Goal: Task Accomplishment & Management: Use online tool/utility

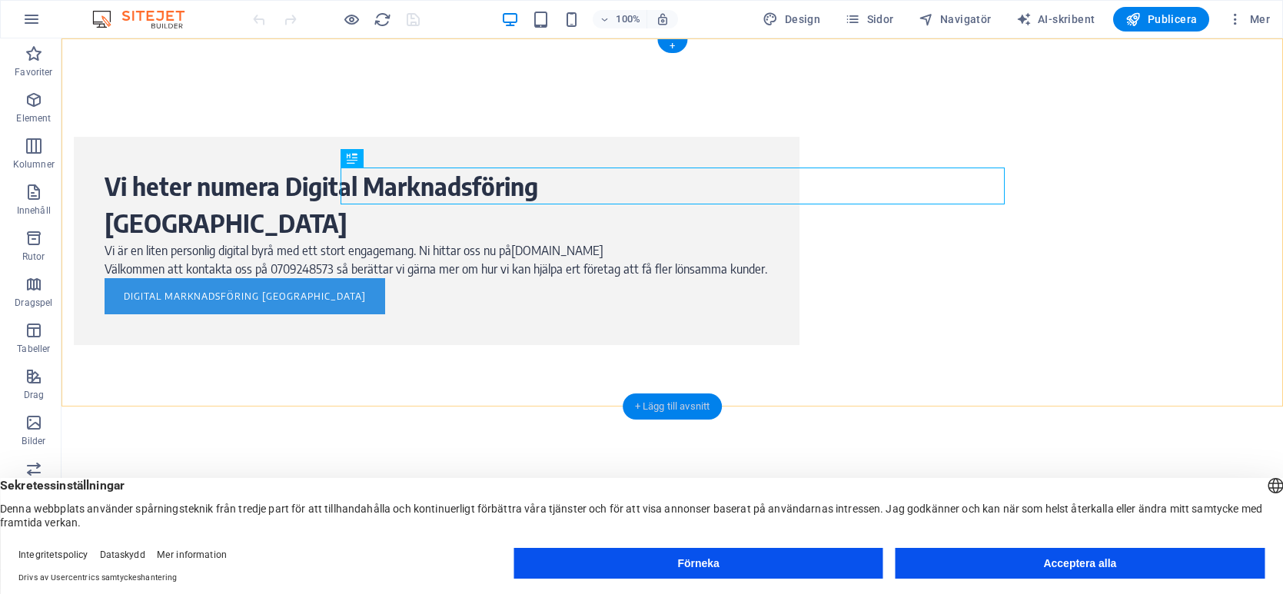
click at [650, 401] on font "+ Lägg till avsnitt" at bounding box center [672, 407] width 75 height 12
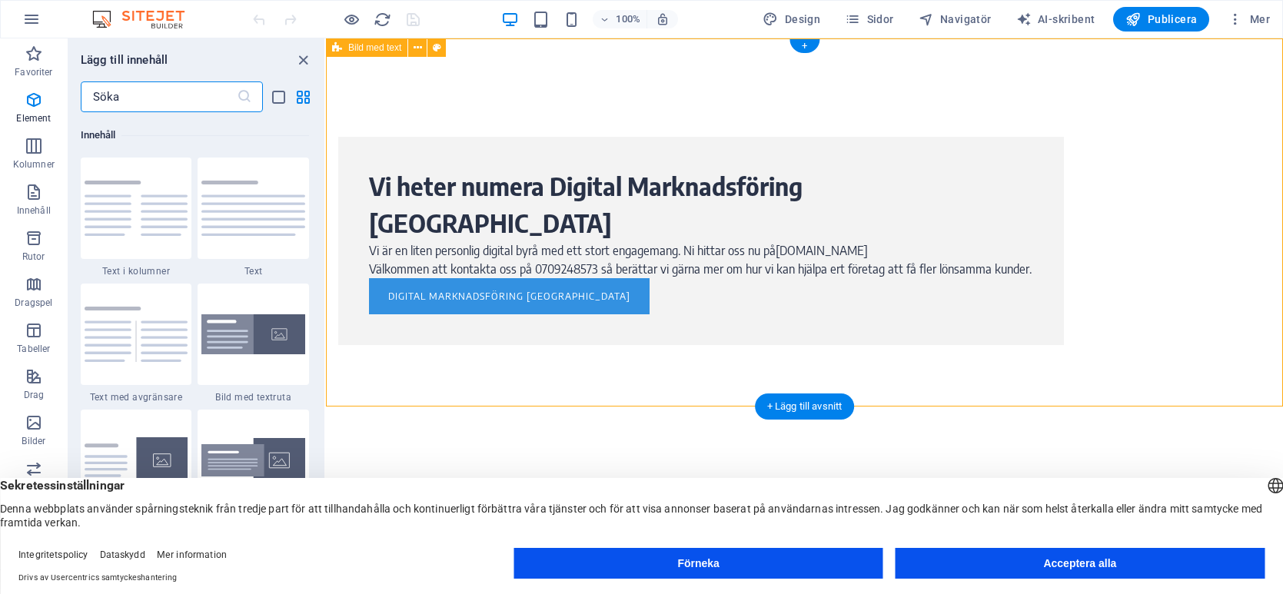
scroll to position [2690, 0]
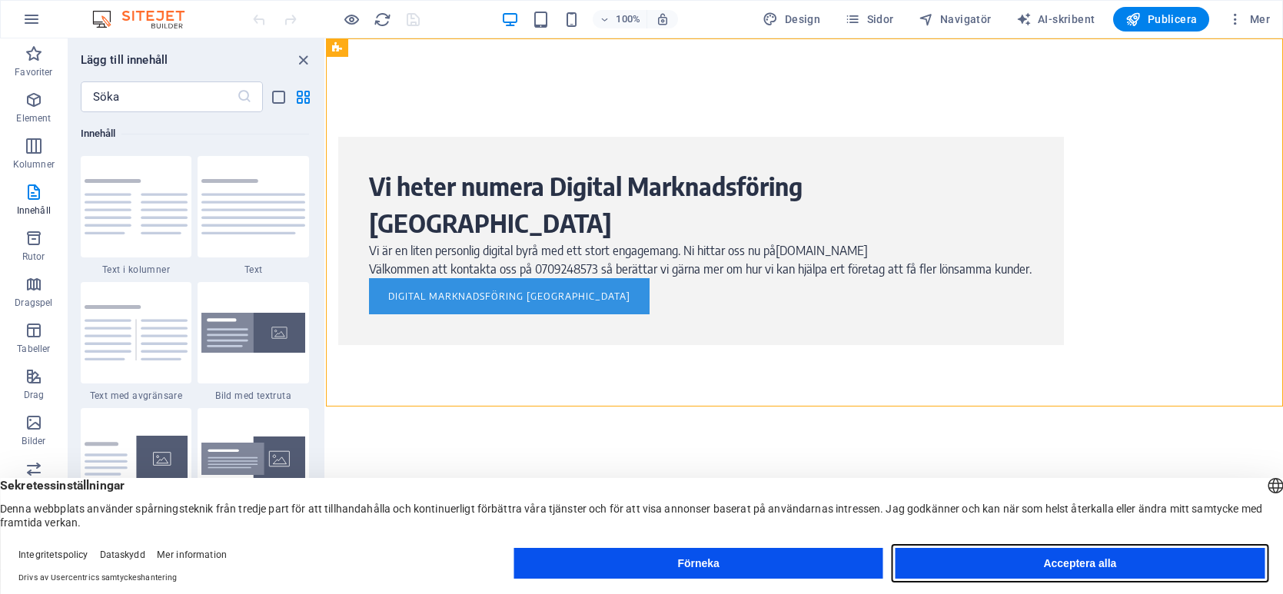
click at [1020, 564] on button "Acceptera alla" at bounding box center [1080, 563] width 369 height 31
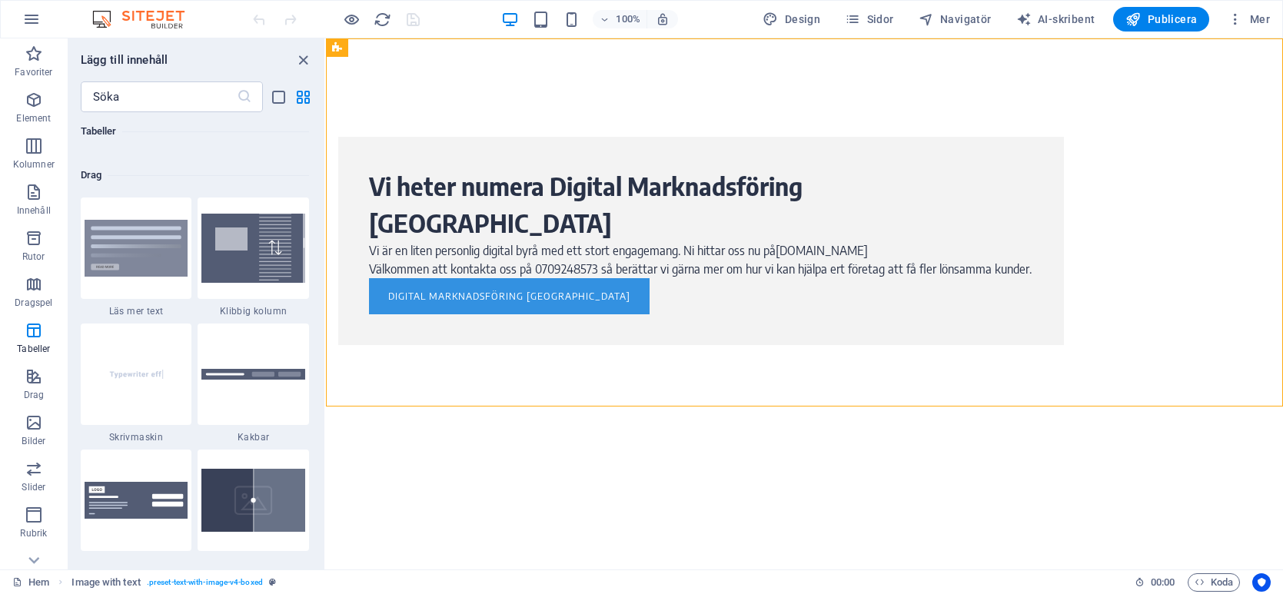
scroll to position [6083, 0]
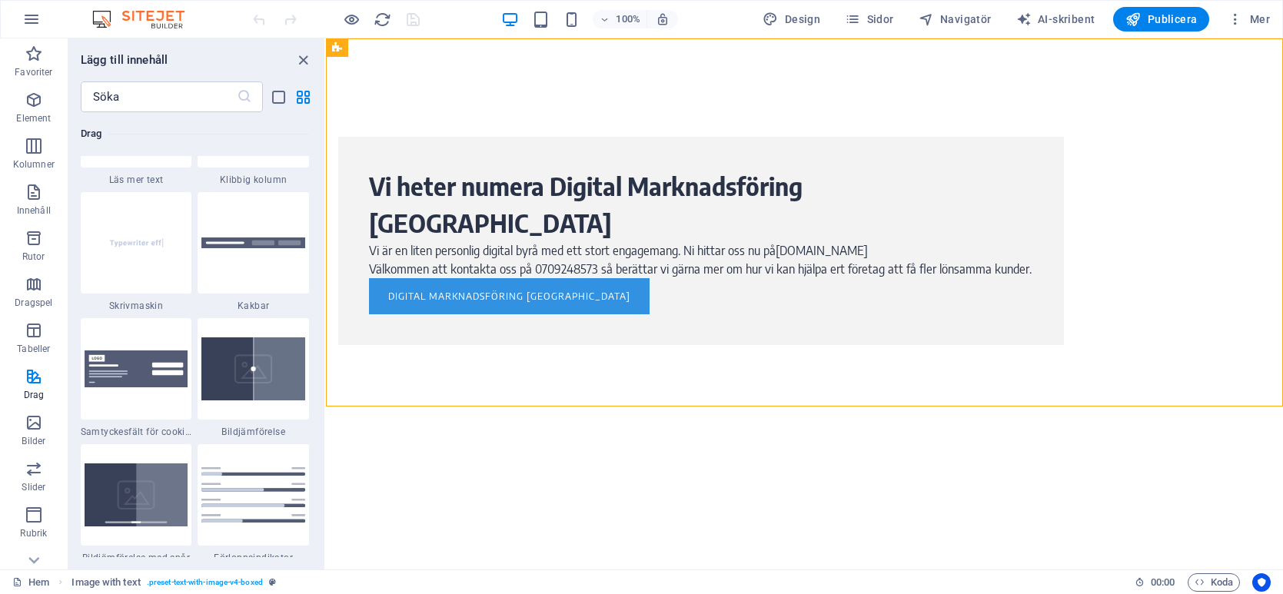
click at [319, 295] on div "Favoriter 1 stjärna Rubrik 1 stjärna Behållare Element 1 stjärna Rubrik 1 stjär…" at bounding box center [196, 334] width 256 height 445
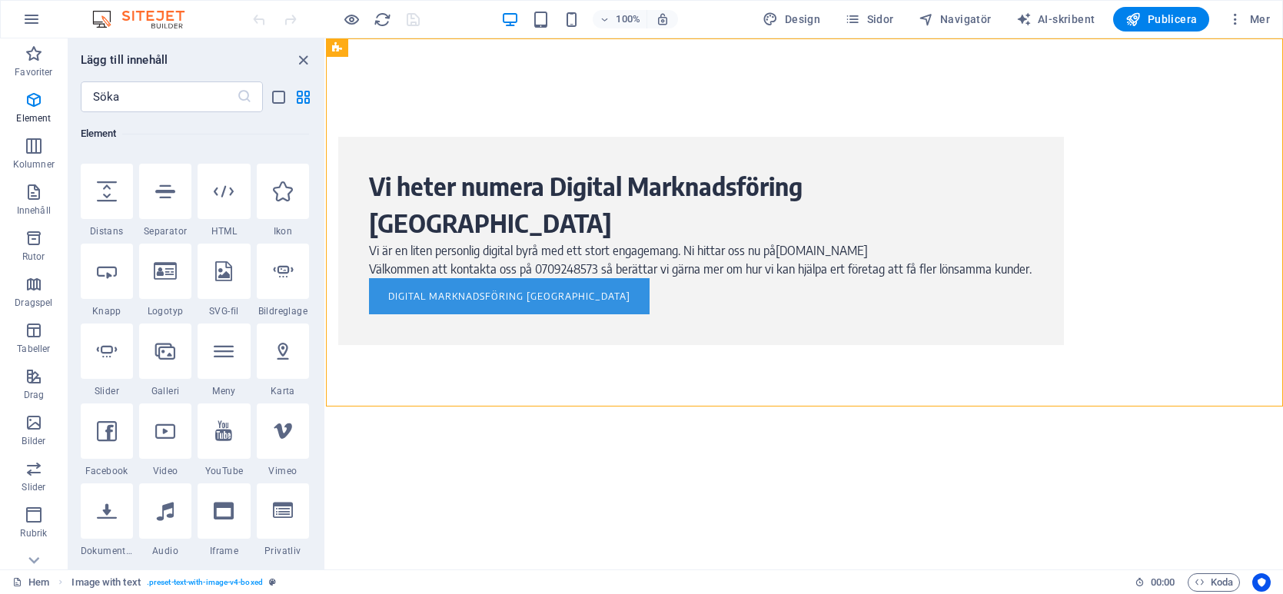
scroll to position [0, 0]
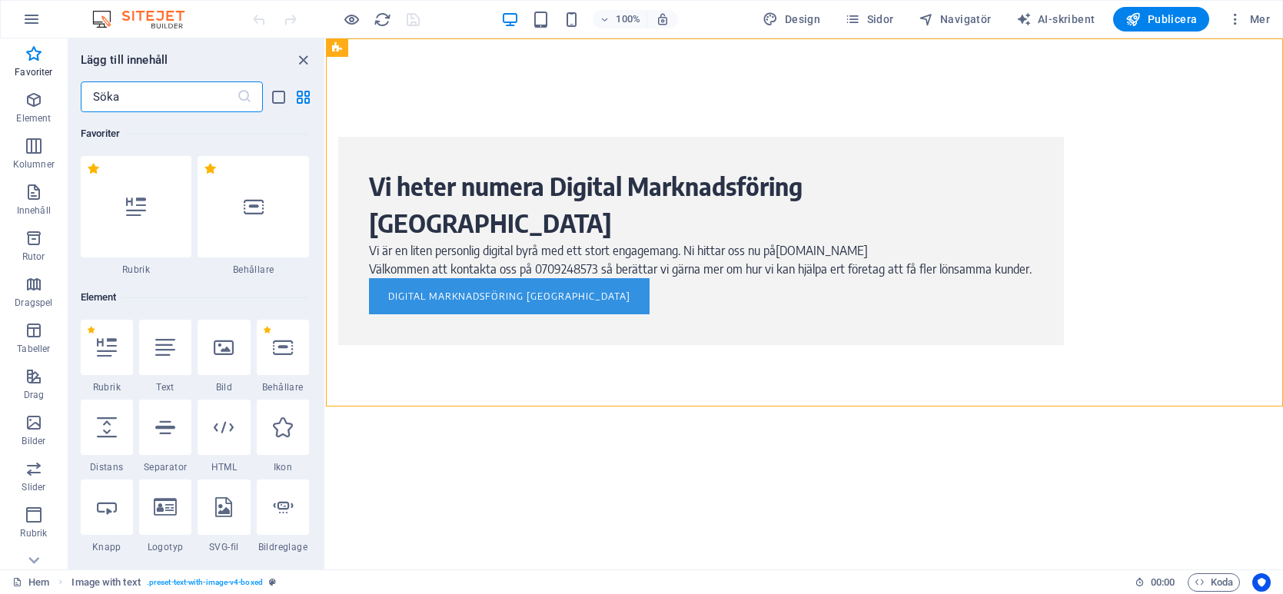
click at [131, 101] on input "text" at bounding box center [159, 96] width 156 height 31
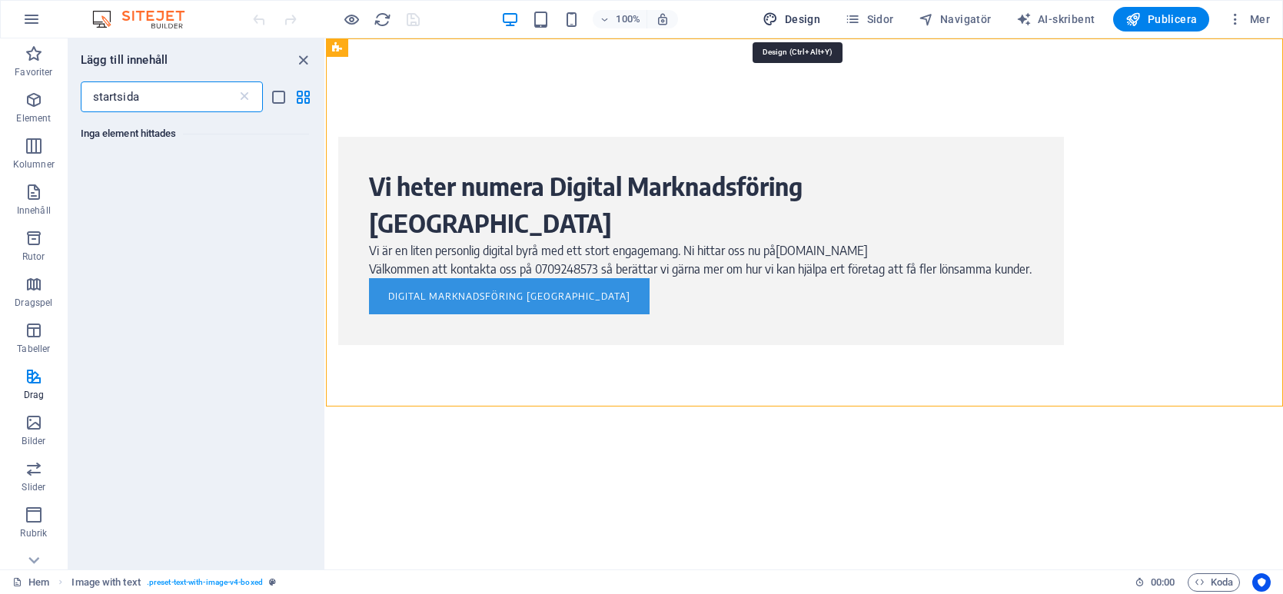
type input "startsida"
click at [795, 28] on button "Design" at bounding box center [792, 19] width 70 height 25
select select "rem"
select select "400"
select select "px"
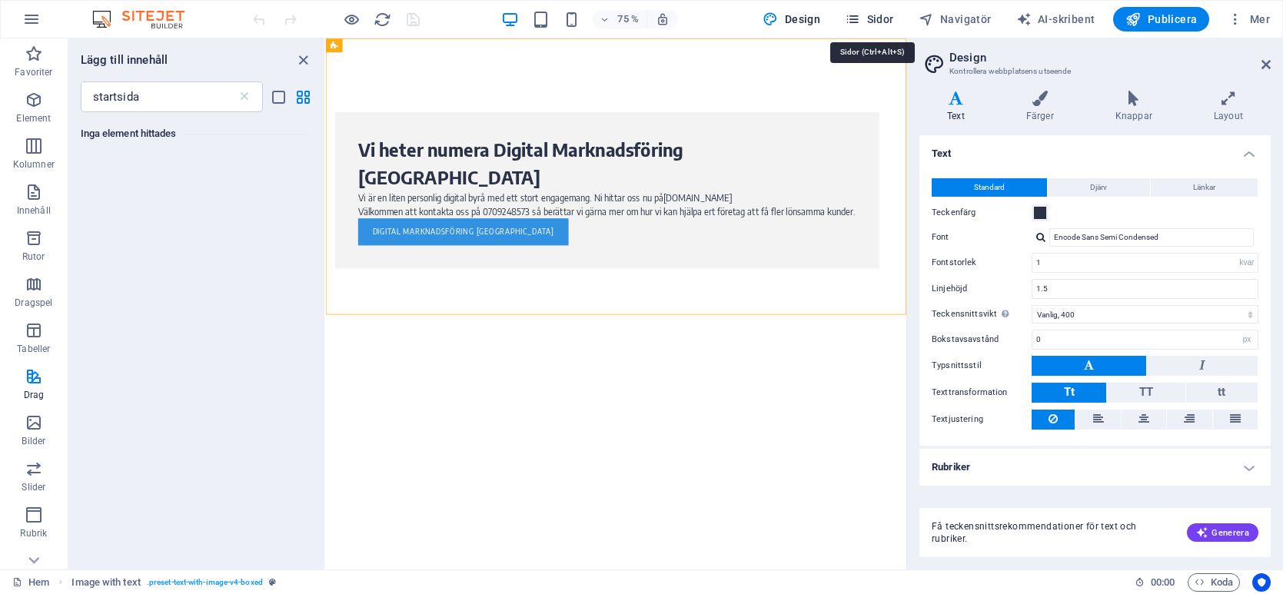
click at [886, 19] on font "Sidor" at bounding box center [880, 19] width 27 height 12
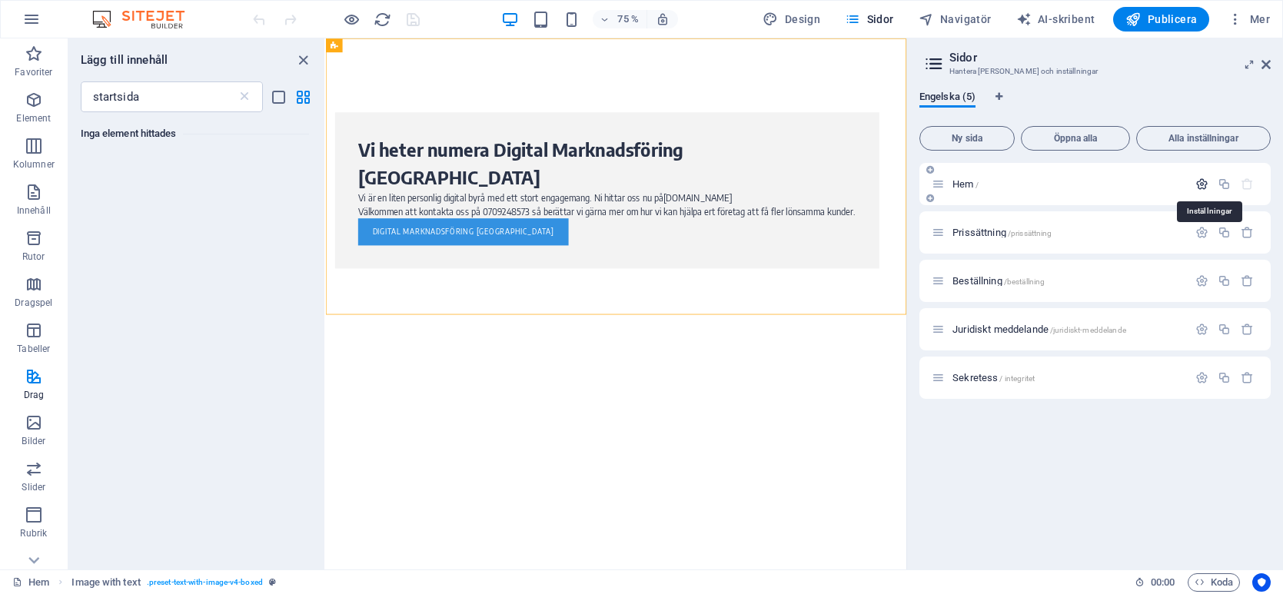
click at [1202, 181] on icon "button" at bounding box center [1202, 184] width 13 height 13
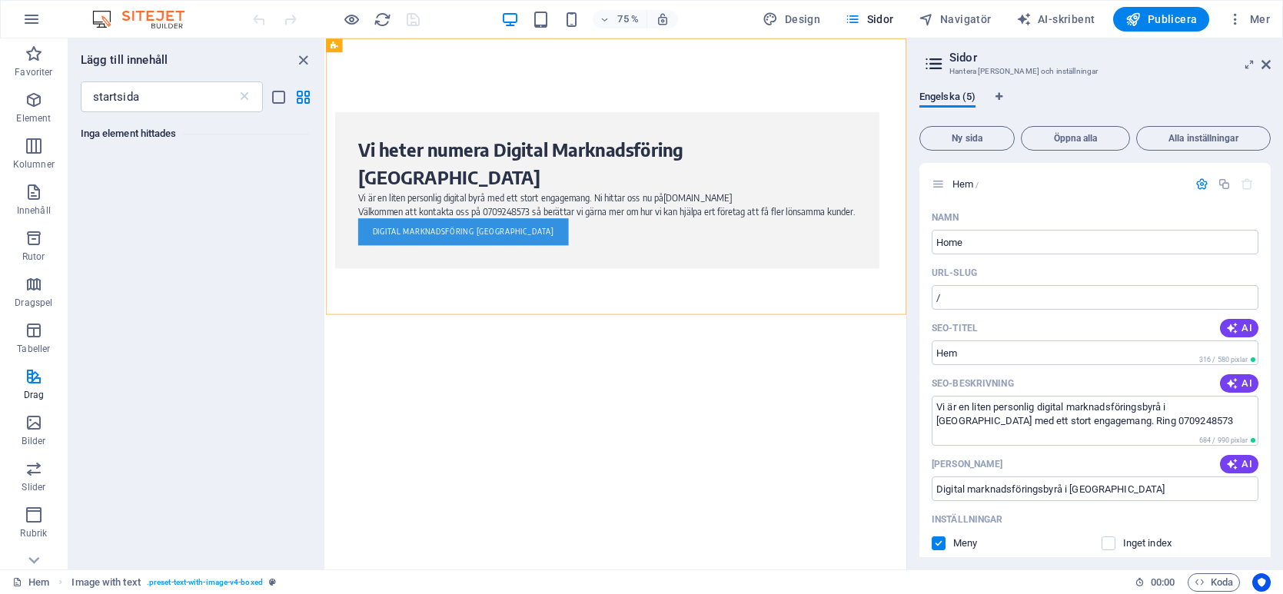
click at [1036, 444] on html "Hoppa till huvudinnehåll Vi heter numera Digital Marknadsföring Halmstad Vi är …" at bounding box center [713, 240] width 774 height 405
click at [1266, 63] on icon at bounding box center [1266, 64] width 9 height 12
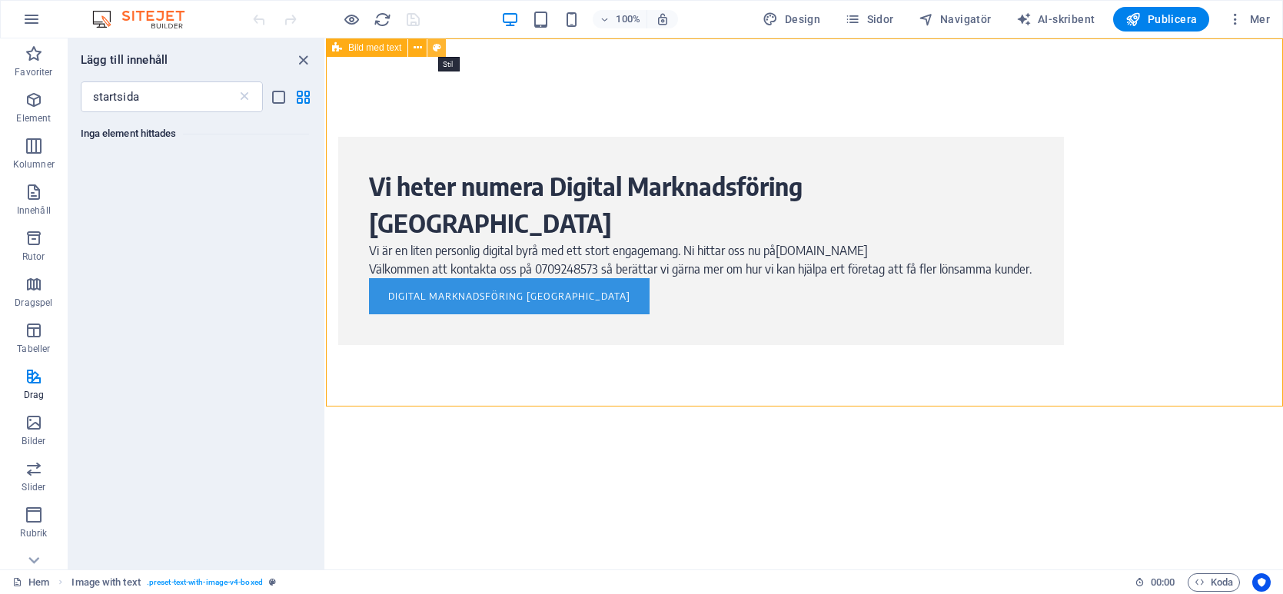
click at [434, 46] on icon at bounding box center [437, 48] width 8 height 16
select select "rem"
select select "px"
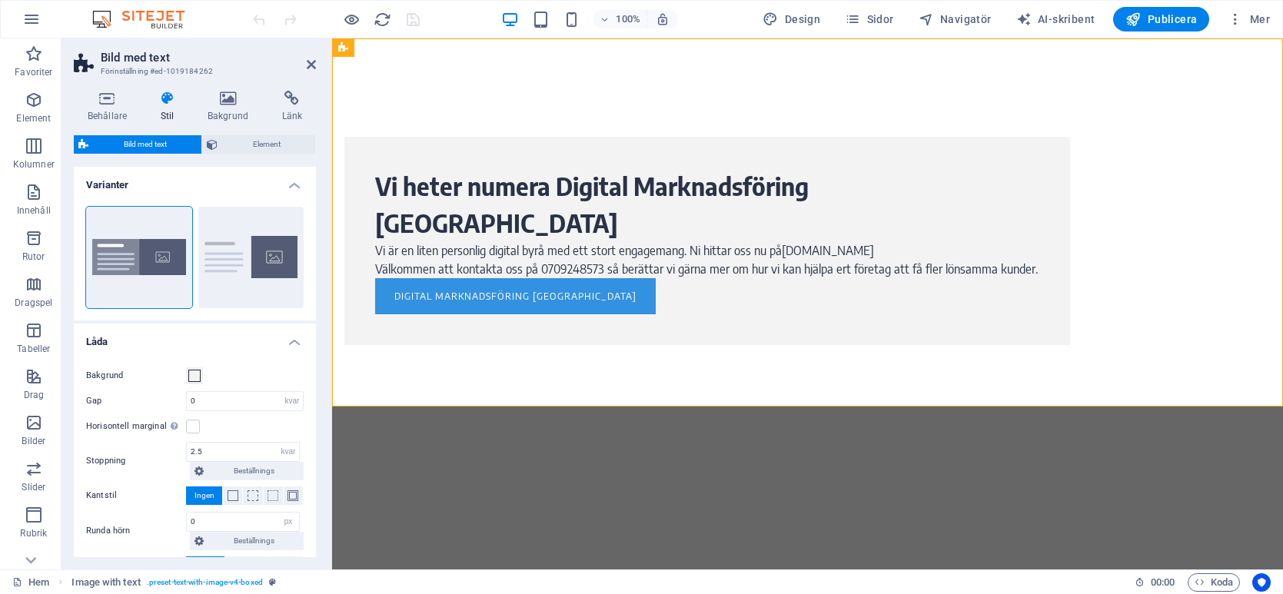
click at [453, 424] on html "Hoppa till huvudinnehåll Vi heter numera Digital Marknadsföring Halmstad Vi är …" at bounding box center [807, 240] width 951 height 405
click at [274, 262] on button "Standard" at bounding box center [251, 257] width 106 height 101
type input "2"
type input "0"
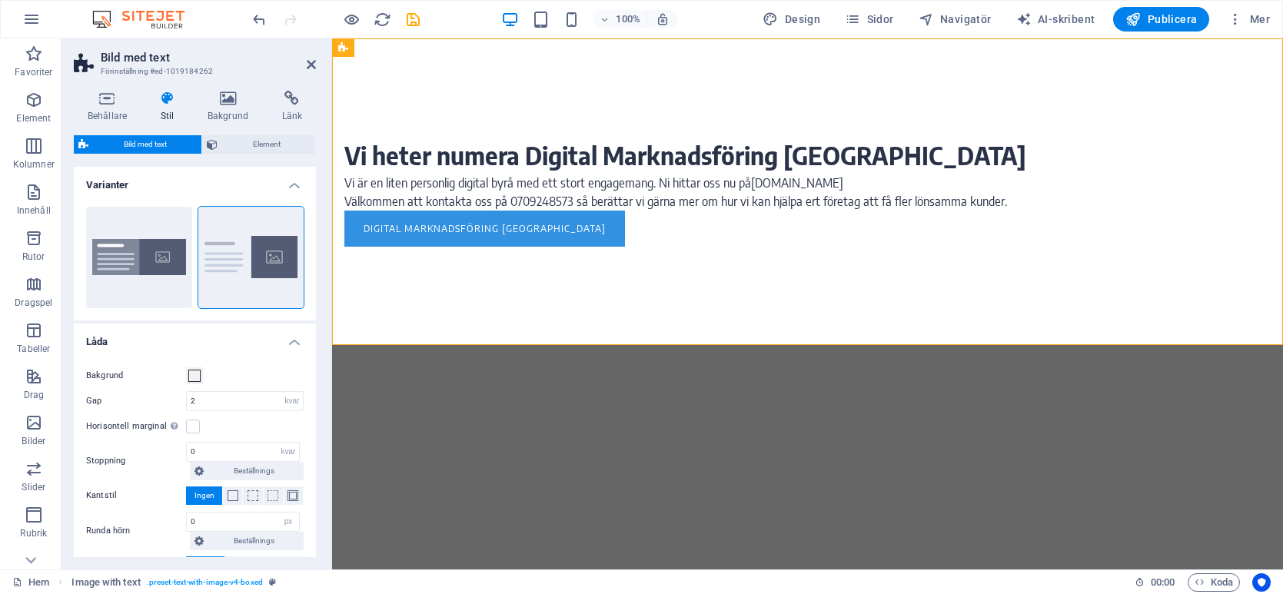
click at [966, 345] on html "Hoppa till huvudinnehåll Vi heter numera Digital Marknadsföring Halmstad Vi är …" at bounding box center [807, 191] width 951 height 307
click at [238, 101] on icon at bounding box center [228, 98] width 68 height 15
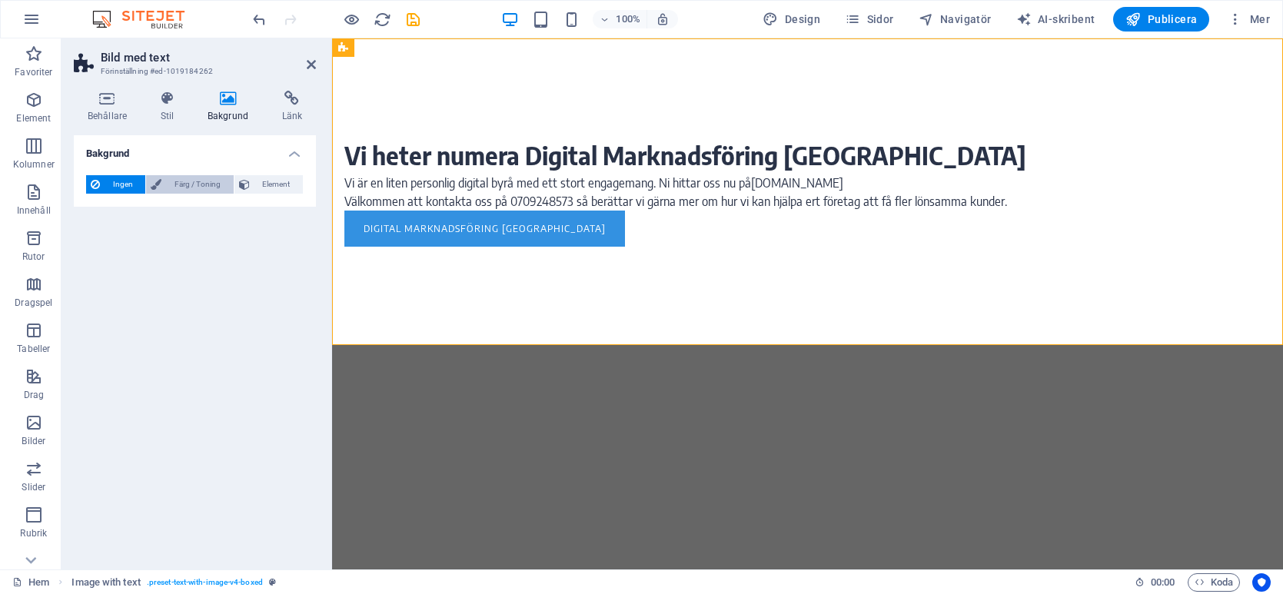
click at [191, 181] on font "Färg / Toning" at bounding box center [198, 184] width 46 height 8
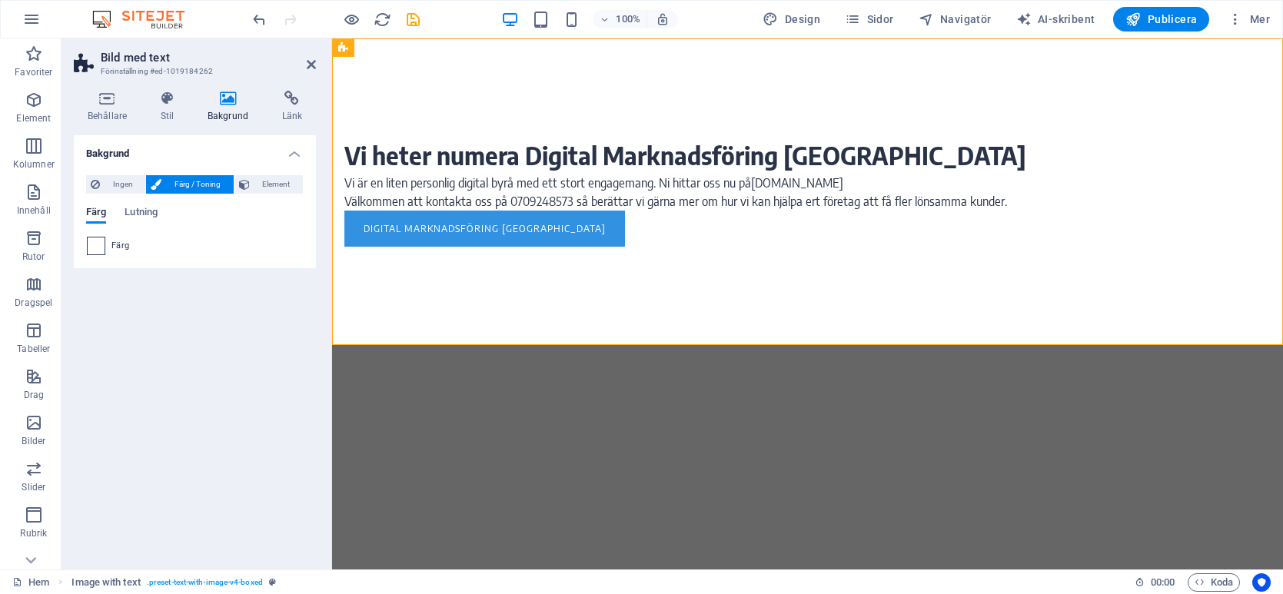
click at [96, 249] on span at bounding box center [96, 246] width 17 height 17
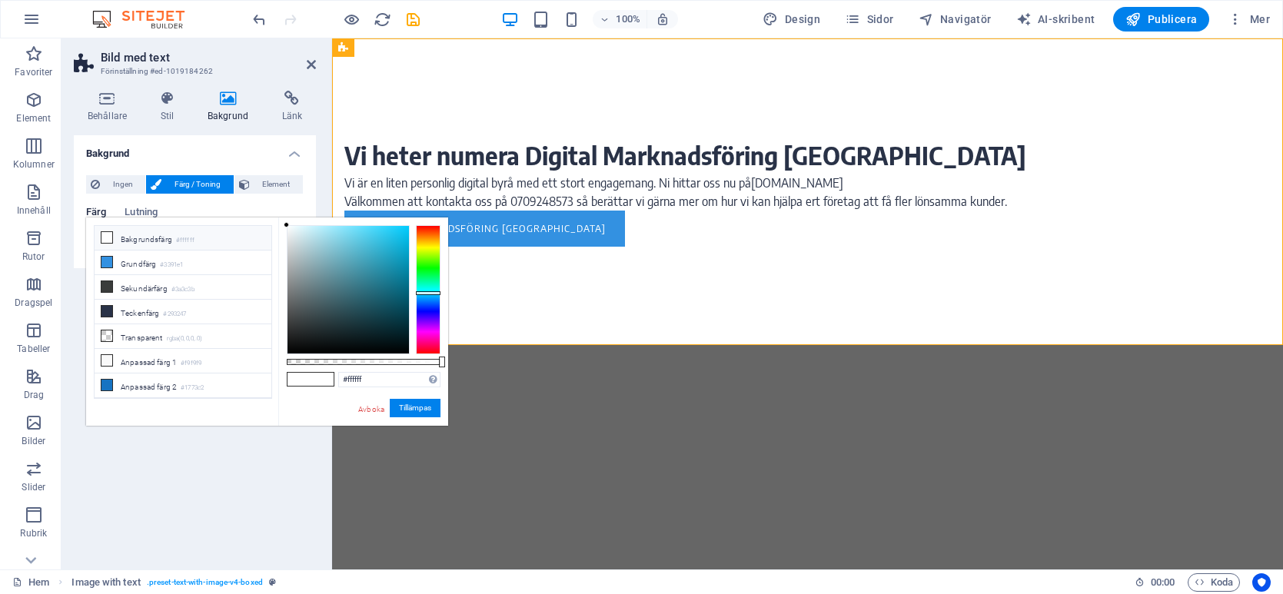
click at [429, 293] on div at bounding box center [428, 289] width 25 height 129
type input "#349fb9"
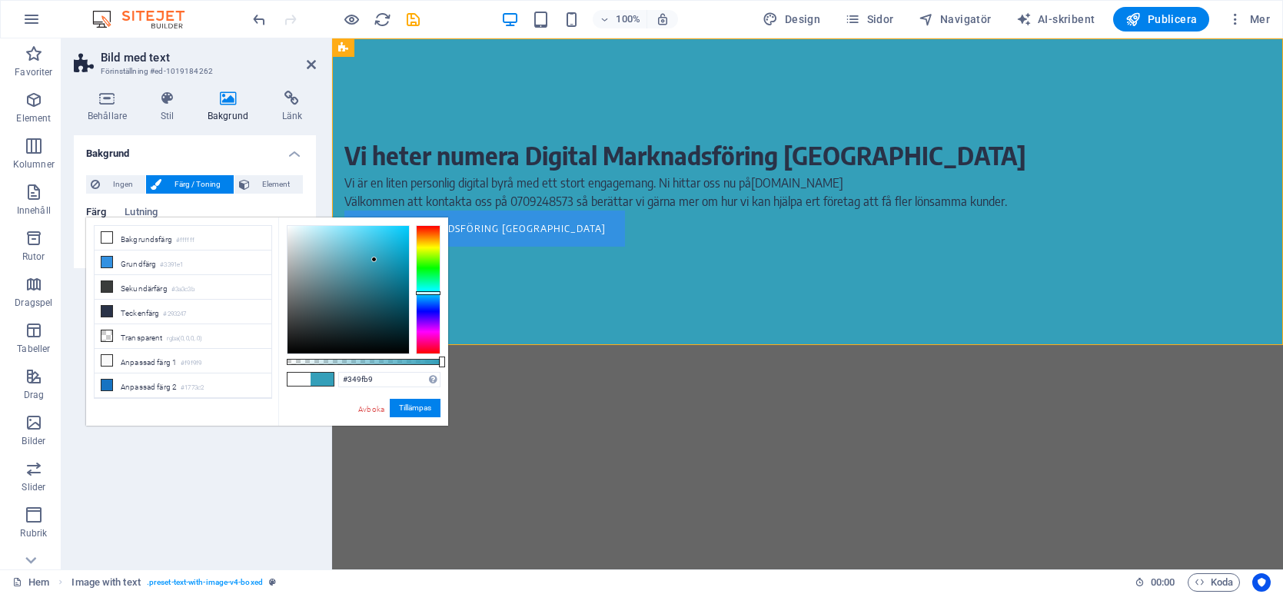
click at [374, 260] on div at bounding box center [348, 290] width 121 height 128
click at [607, 345] on html "Hoppa till huvudinnehåll Vi heter numera Digital Marknadsföring Halmstad Vi är …" at bounding box center [807, 191] width 951 height 307
click at [417, 415] on button "Tillämpas" at bounding box center [415, 408] width 51 height 19
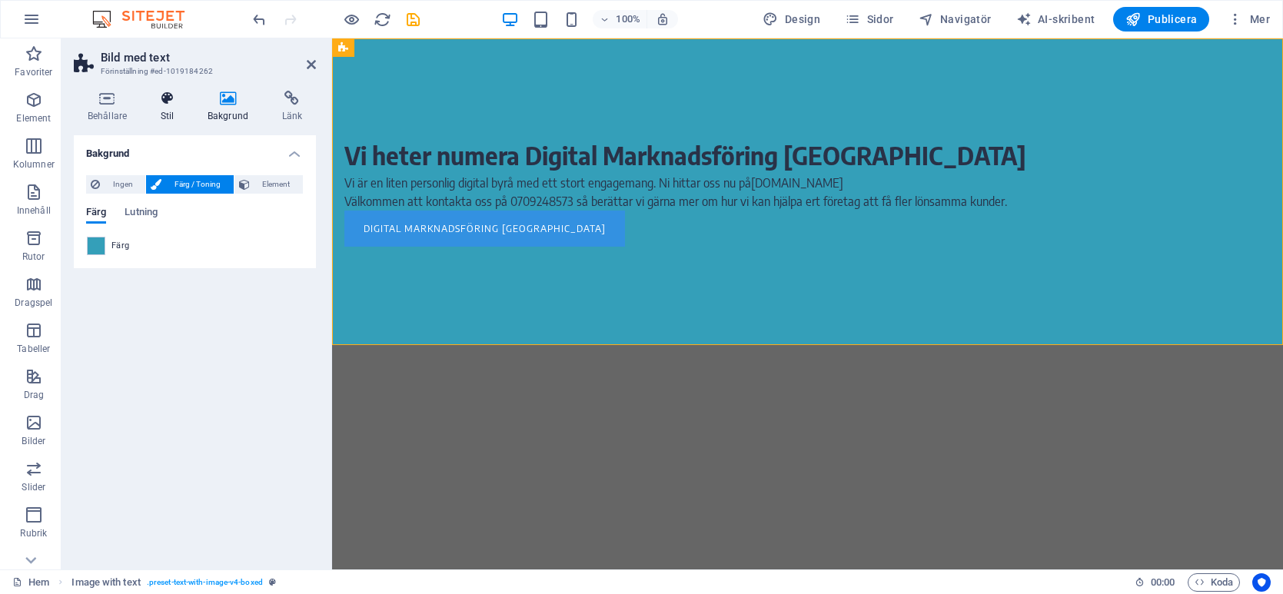
click at [158, 98] on icon at bounding box center [167, 98] width 41 height 15
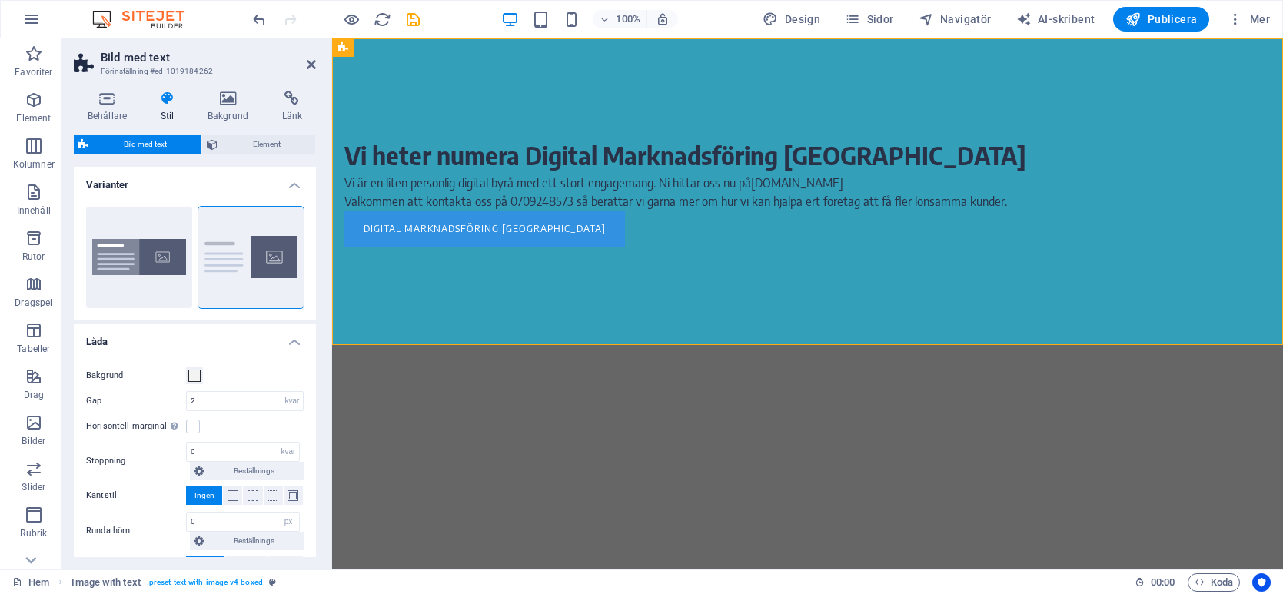
drag, startPoint x: 312, startPoint y: 236, endPoint x: 318, endPoint y: 306, distance: 70.2
click at [318, 306] on div "Behållare Stil Bakgrund Länk Storlek Höjd Standard px kvar % vh vw Min. höjd In…" at bounding box center [195, 323] width 267 height 491
click at [420, 47] on icon at bounding box center [424, 48] width 8 height 16
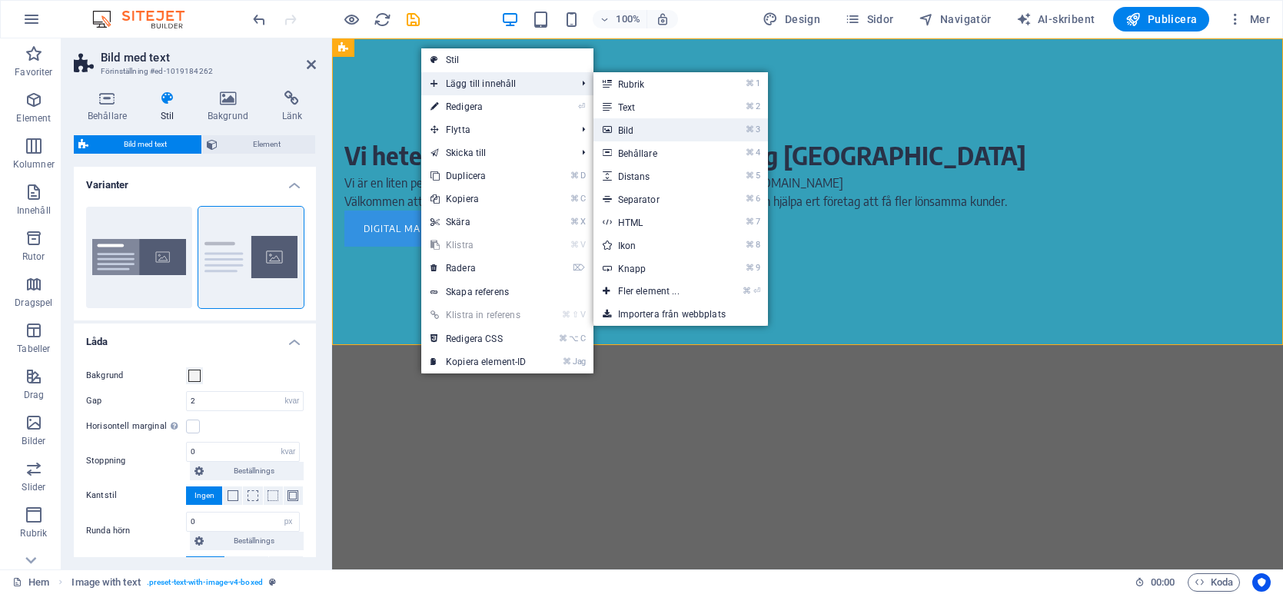
click at [618, 125] on font "Bild" at bounding box center [626, 130] width 16 height 11
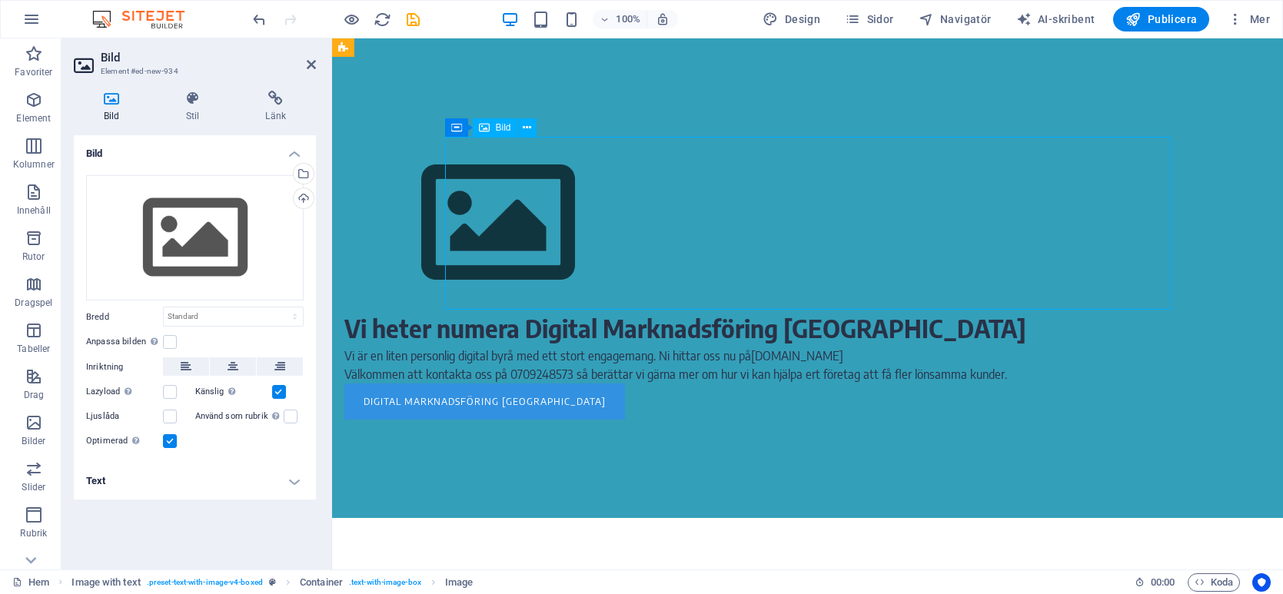
drag, startPoint x: 645, startPoint y: 160, endPoint x: 631, endPoint y: 289, distance: 129.9
click at [631, 289] on figure at bounding box center [707, 223] width 726 height 173
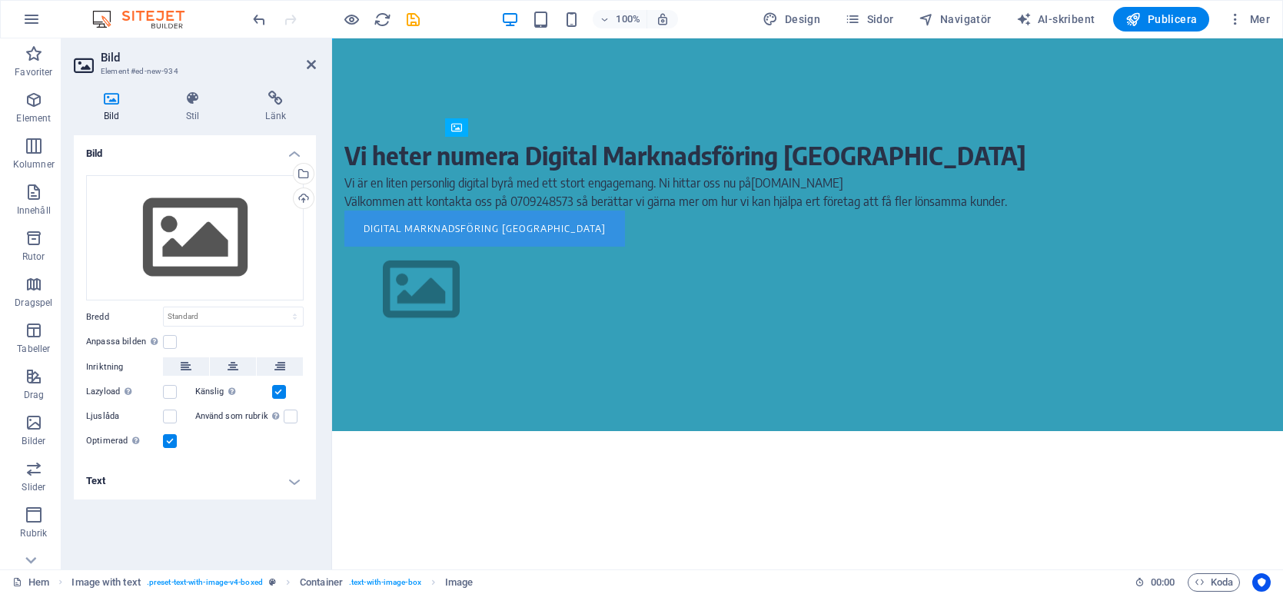
drag, startPoint x: 729, startPoint y: 165, endPoint x: 734, endPoint y: 391, distance: 226.1
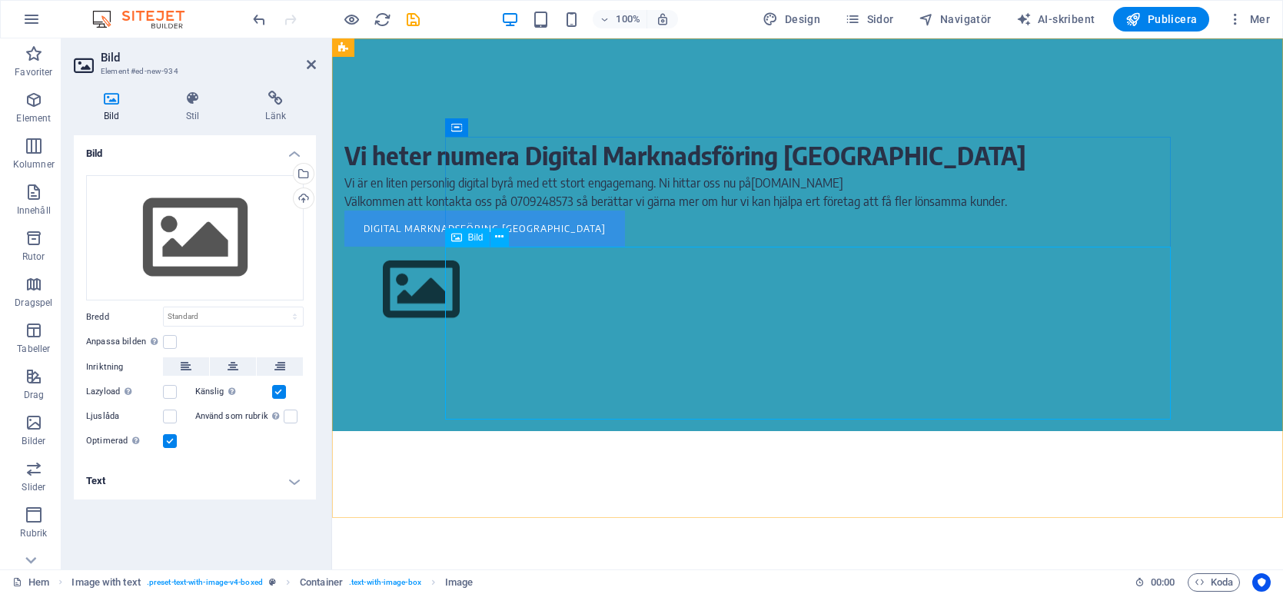
click at [592, 334] on figure at bounding box center [707, 290] width 726 height 87
click at [300, 198] on div "Ladda upp" at bounding box center [302, 199] width 23 height 23
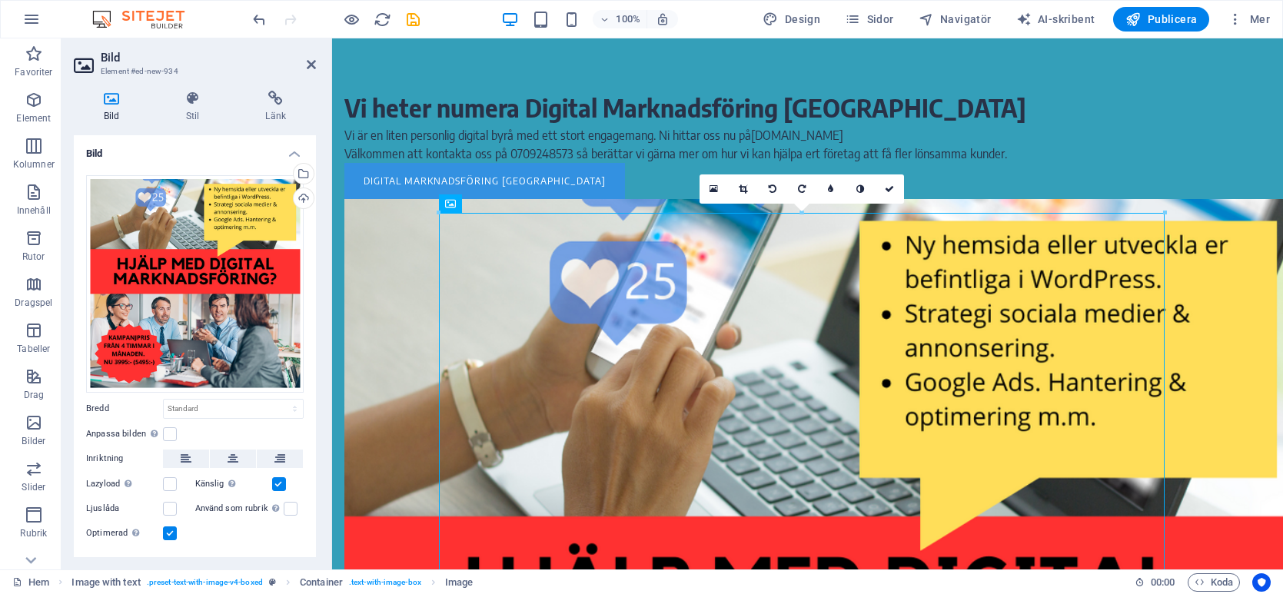
scroll to position [26, 0]
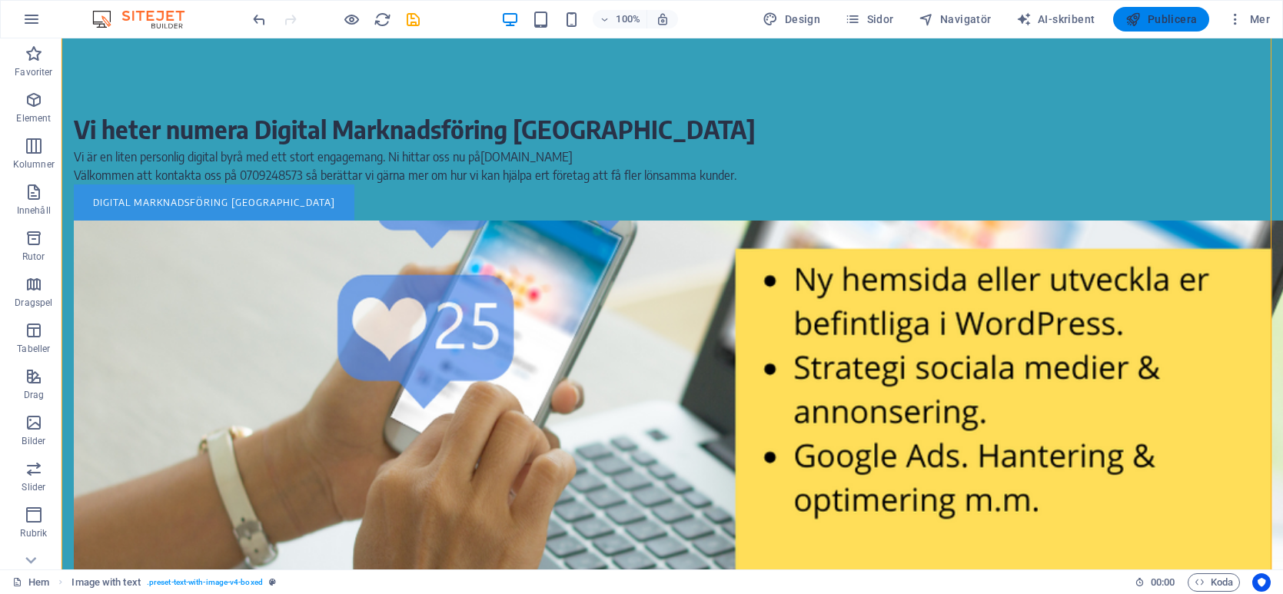
click at [1135, 22] on icon "button" at bounding box center [1133, 19] width 15 height 15
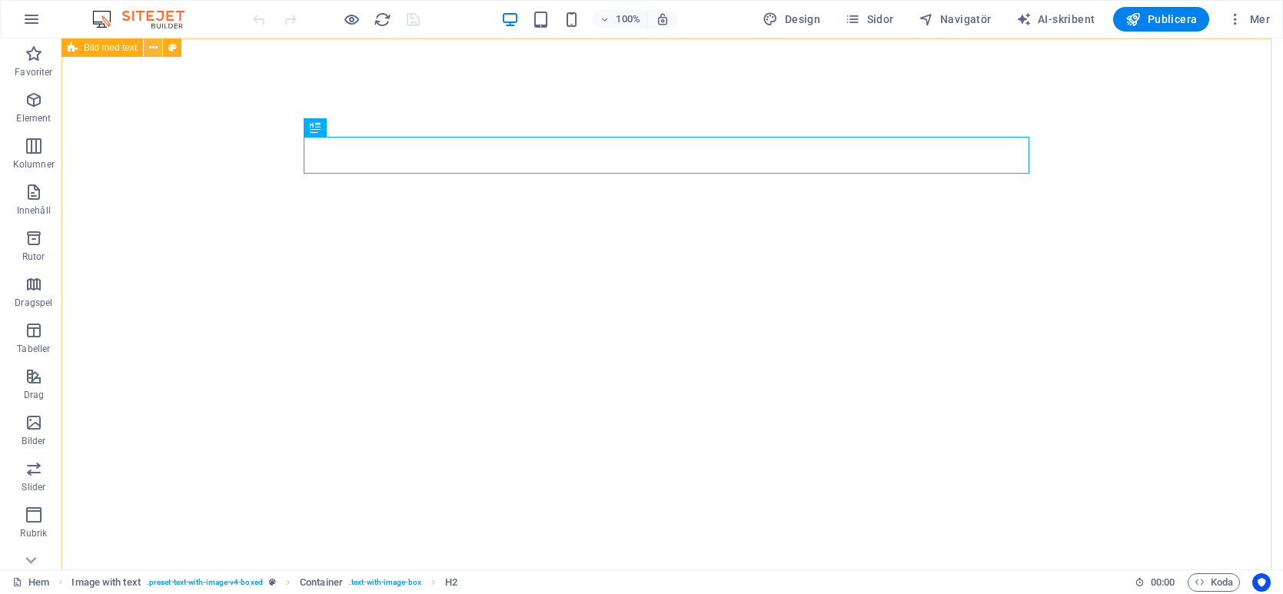
click at [154, 48] on icon at bounding box center [153, 48] width 8 height 16
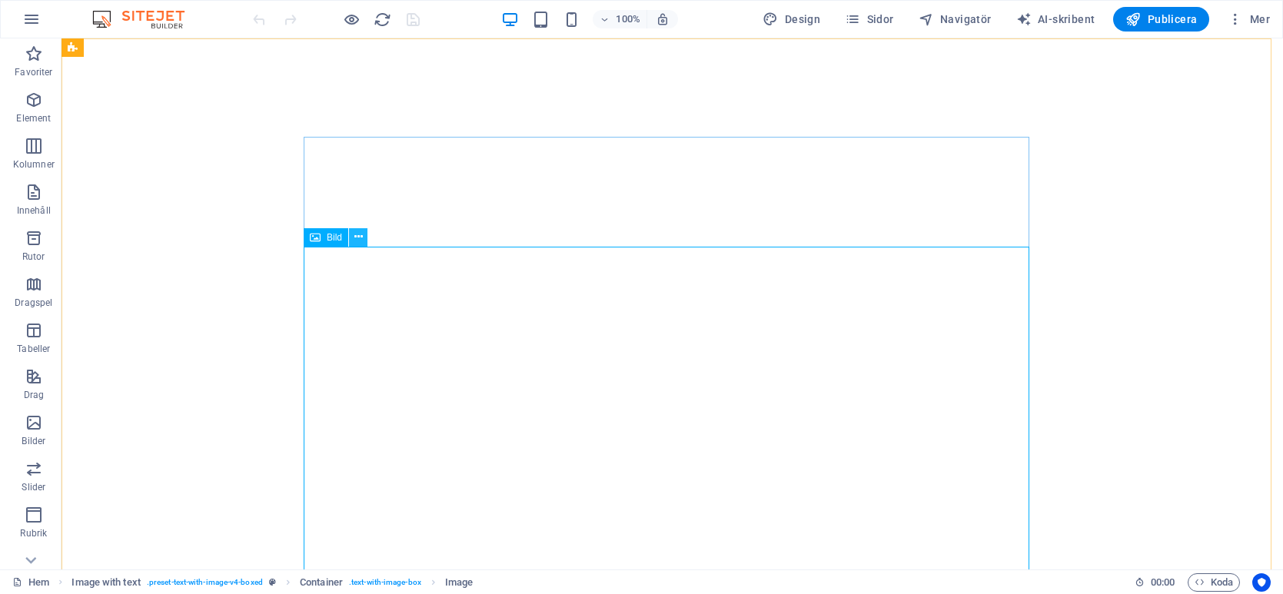
click at [354, 238] on icon at bounding box center [358, 237] width 8 height 16
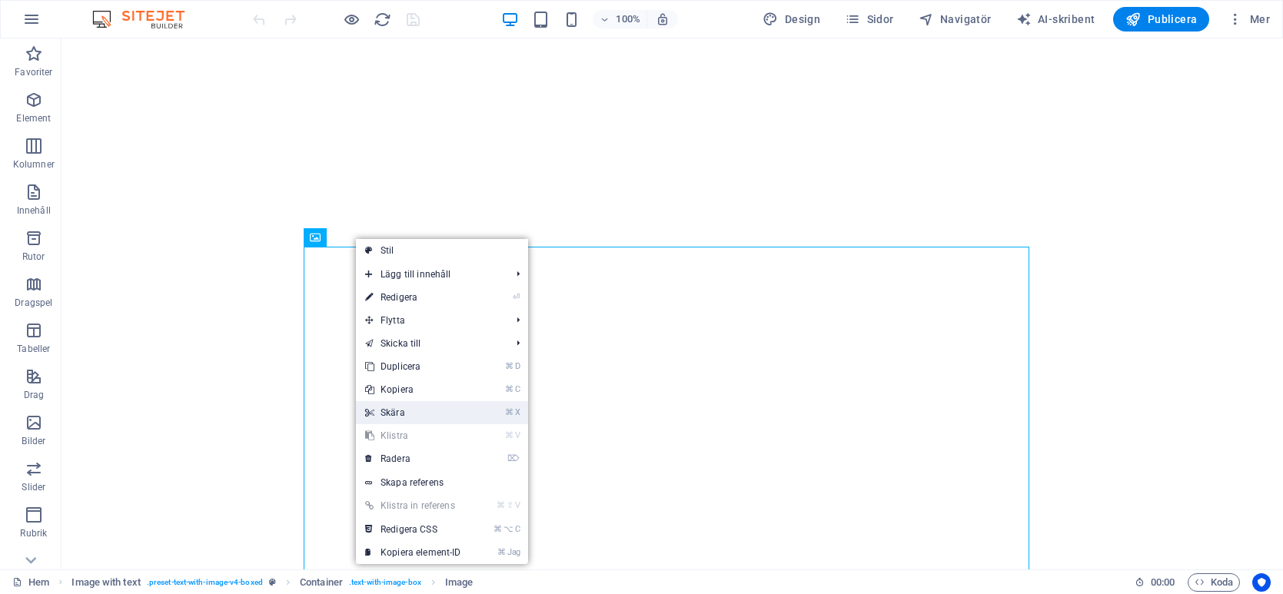
click at [407, 421] on link "⌘ X Skära" at bounding box center [413, 412] width 115 height 23
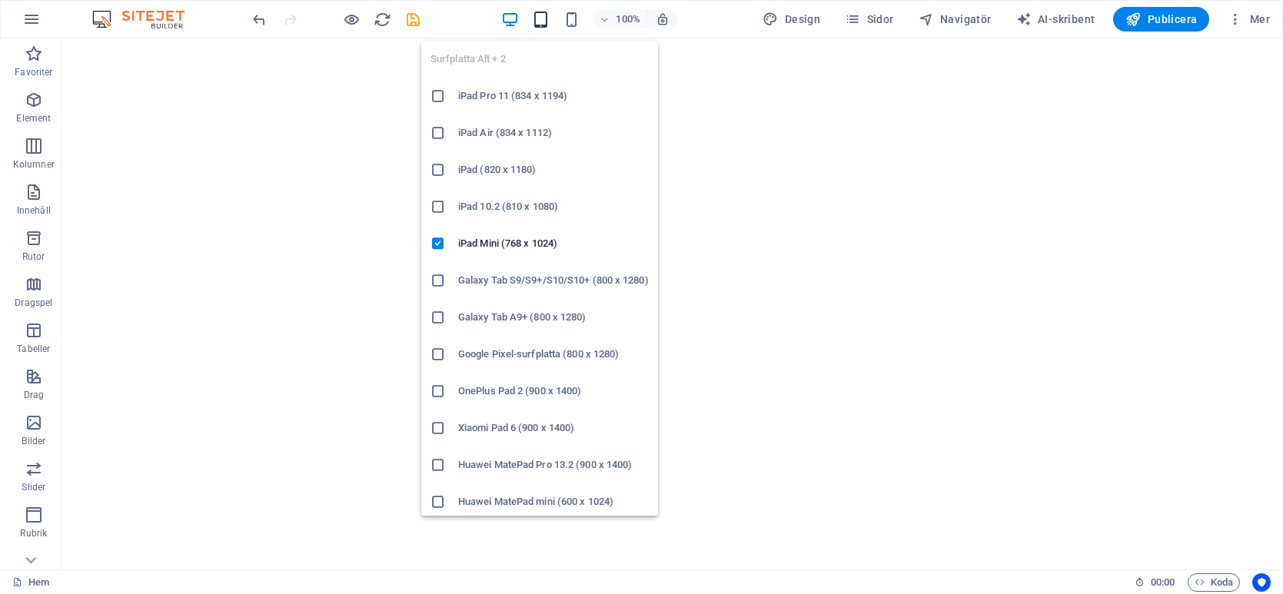
click at [541, 12] on icon "button" at bounding box center [541, 20] width 18 height 18
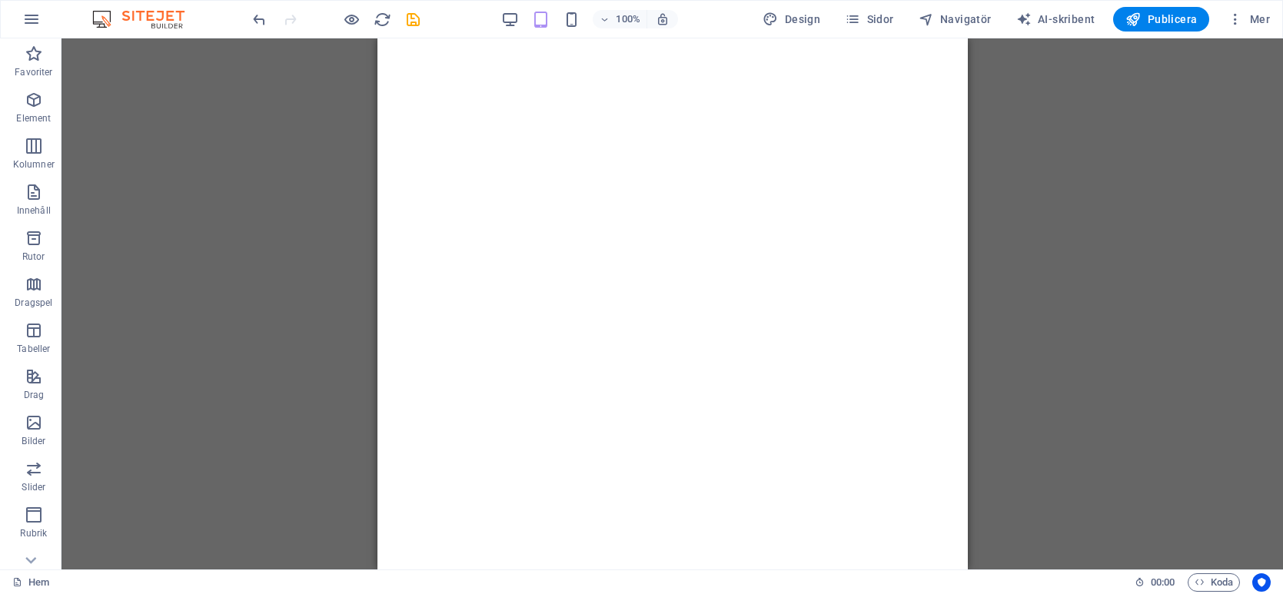
click at [1217, 285] on div "Dra hit för att ersätta befintligt innehåll. Tryck på "Ctrl" om du vill skapa e…" at bounding box center [673, 303] width 1222 height 531
click at [650, 371] on font "+ Lägg till avsnitt" at bounding box center [672, 373] width 75 height 12
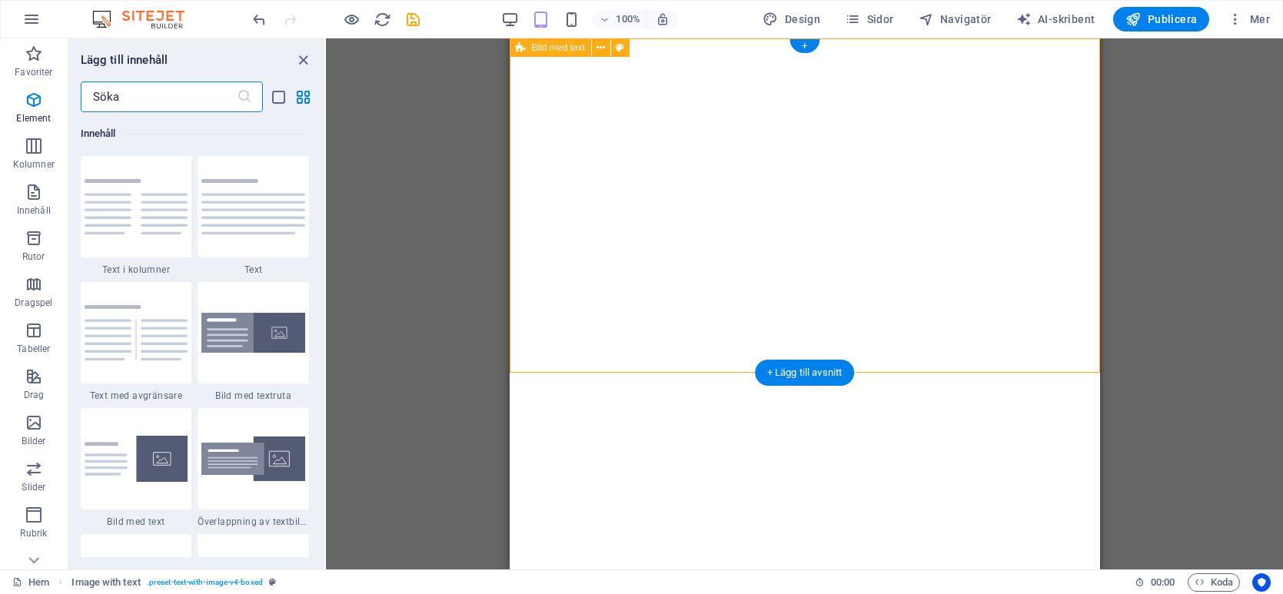
scroll to position [2690, 0]
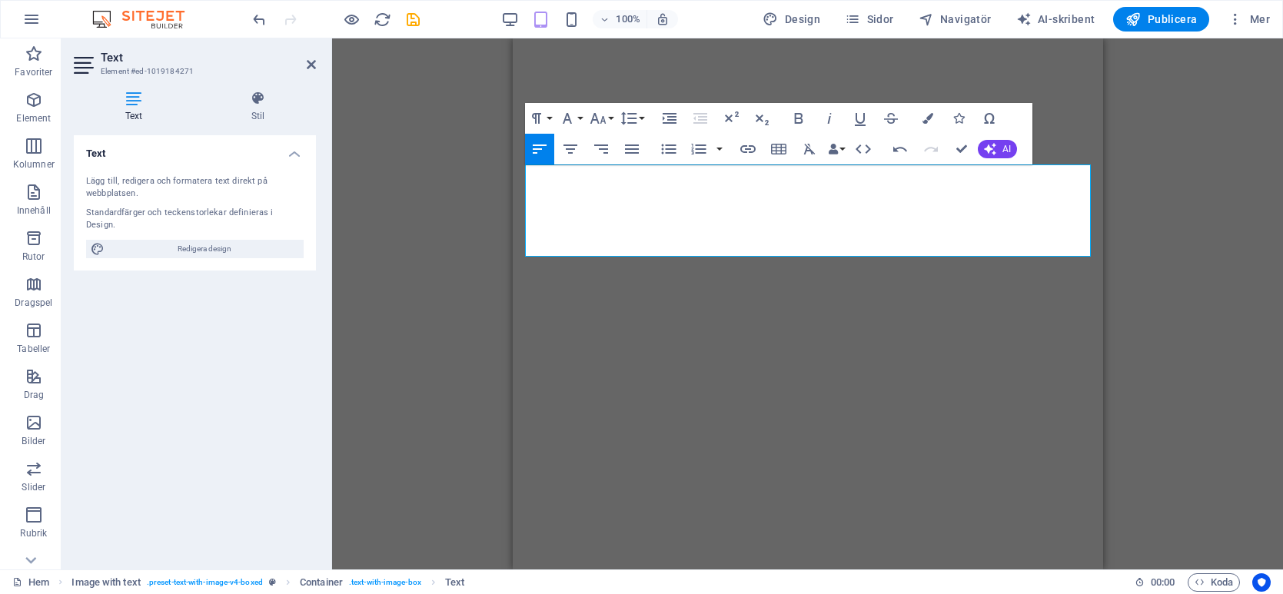
click at [464, 250] on div "Dra hit för att ersätta befintligt innehåll. Tryck på "Ctrl" om du vill skapa e…" at bounding box center [807, 303] width 951 height 531
click at [1163, 225] on div "Dra hit för att ersätta befintligt innehåll. Tryck på "Ctrl" om du vill skapa e…" at bounding box center [807, 303] width 951 height 531
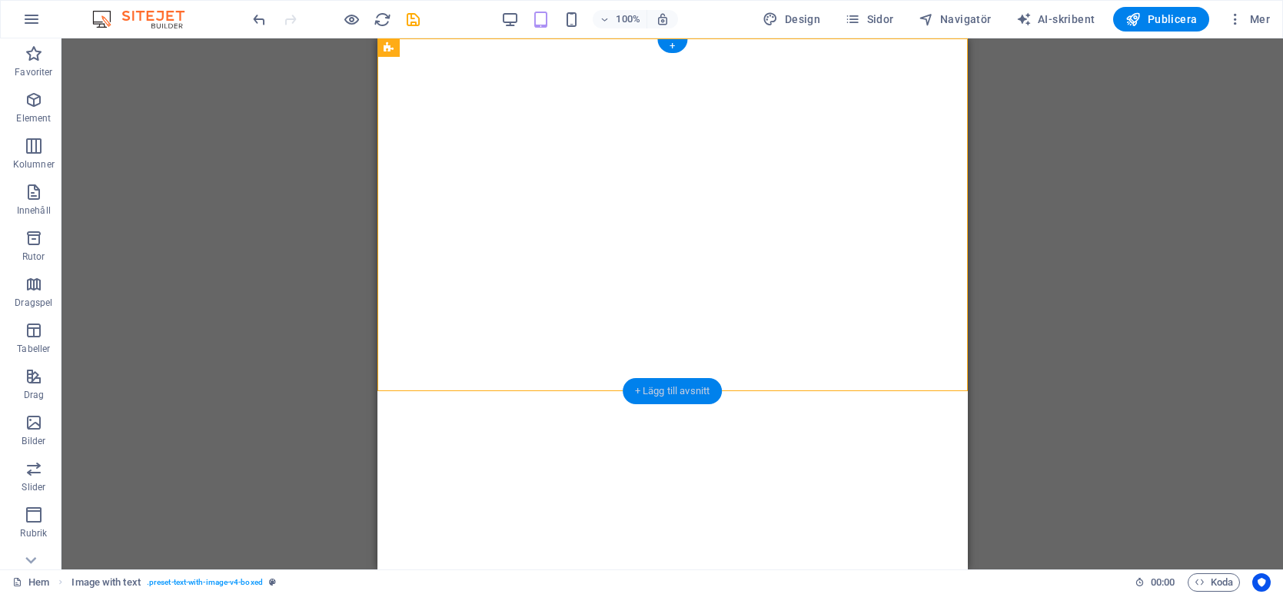
click at [657, 392] on font "+ Lägg till avsnitt" at bounding box center [672, 391] width 75 height 12
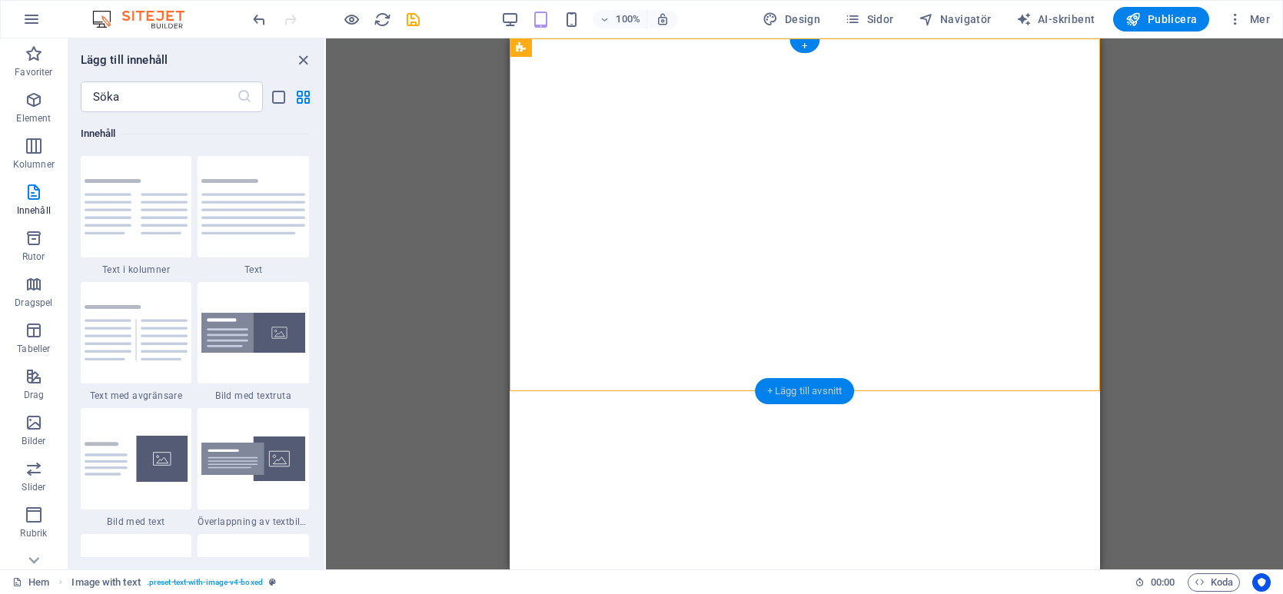
click at [797, 388] on font "+ Lägg till avsnitt" at bounding box center [804, 391] width 75 height 12
click at [34, 415] on icon "button" at bounding box center [34, 423] width 18 height 18
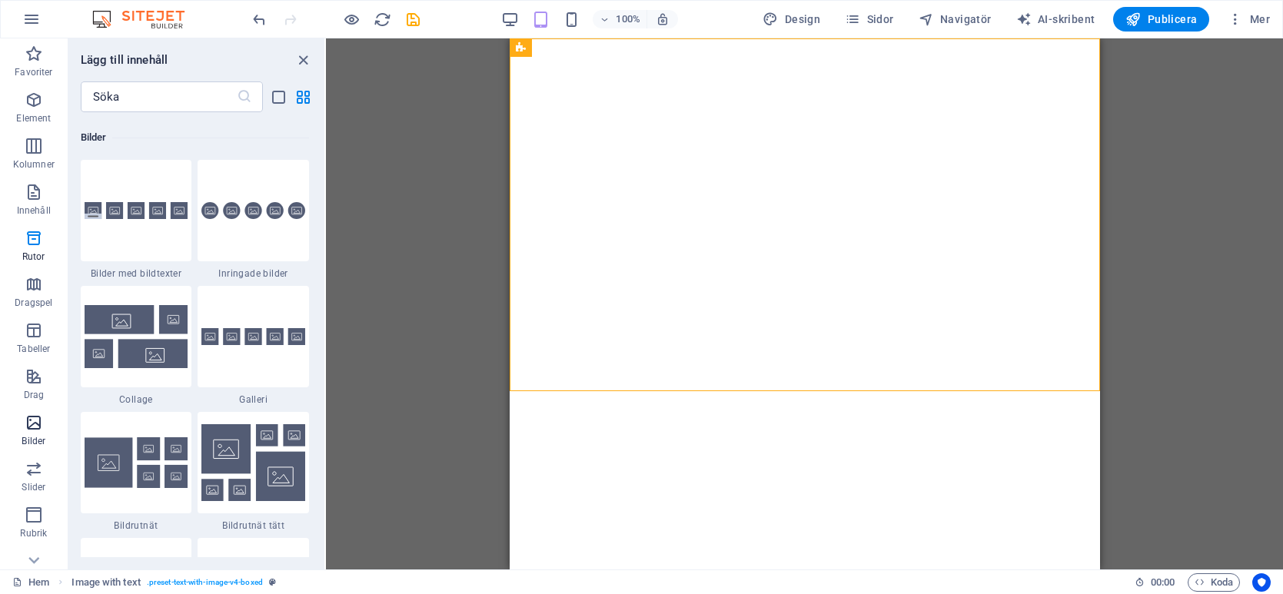
scroll to position [7796, 0]
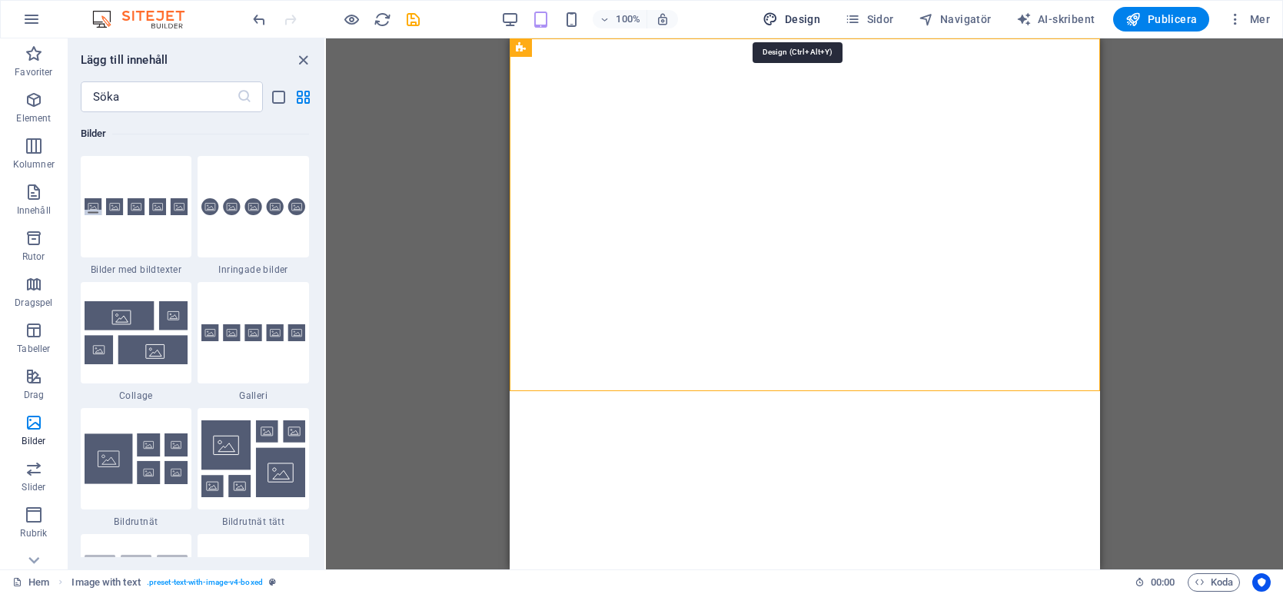
click at [794, 20] on font "Design" at bounding box center [802, 19] width 35 height 12
select select "rem"
select select "400"
select select "px"
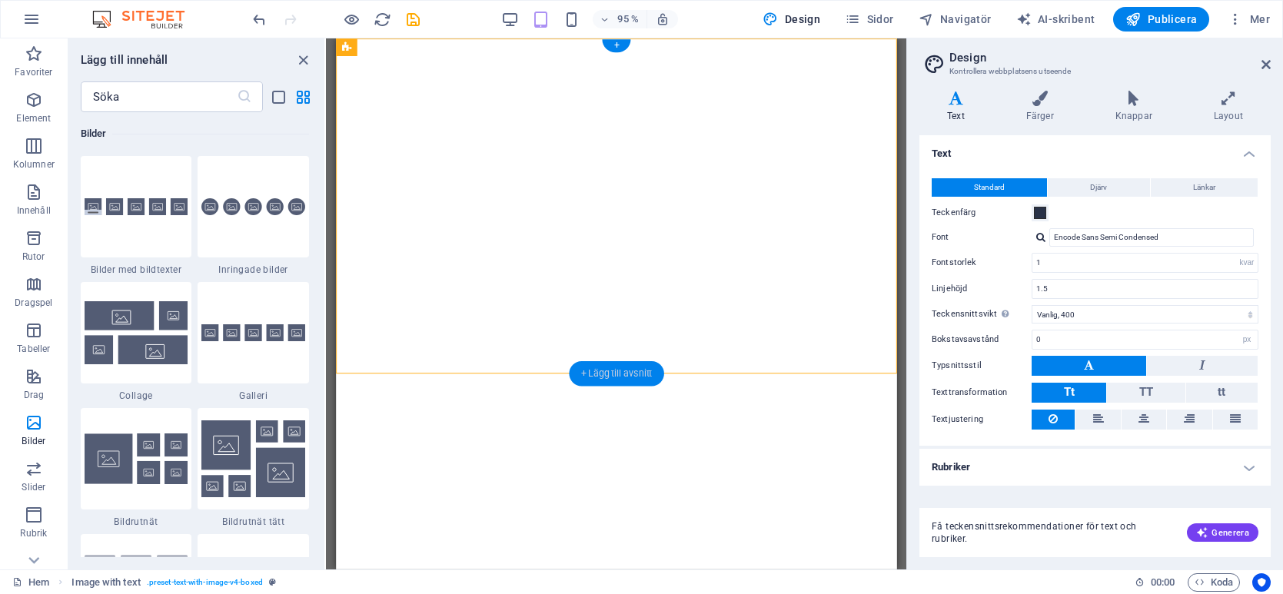
click at [609, 368] on font "+ Lägg till avsnitt" at bounding box center [616, 373] width 72 height 11
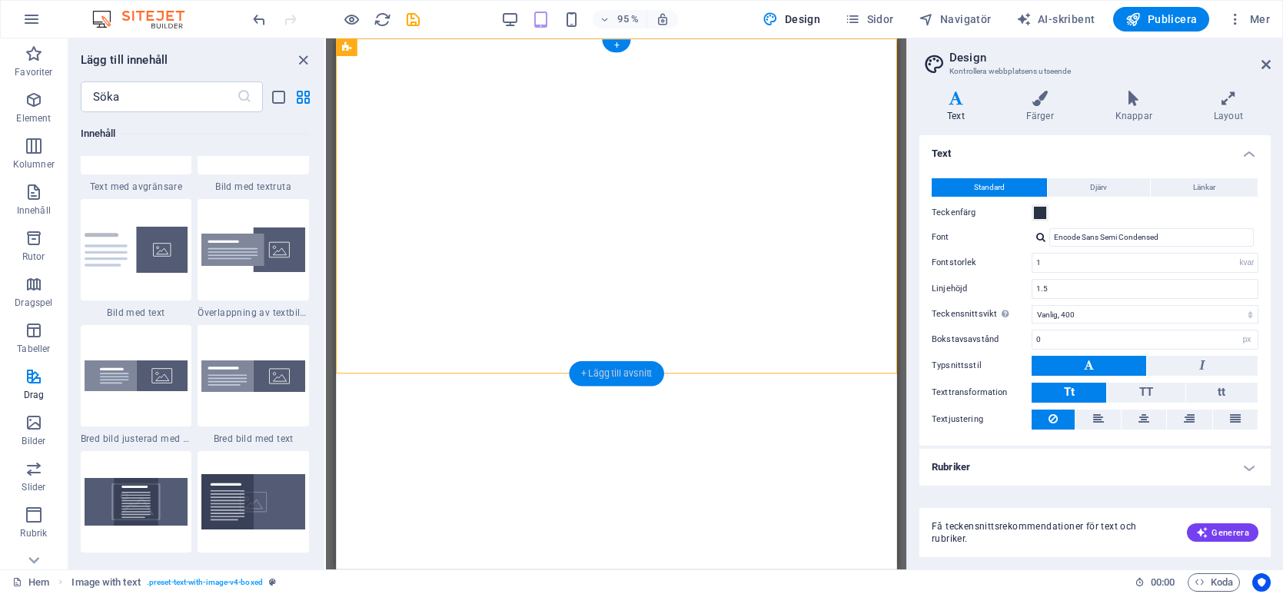
scroll to position [2690, 0]
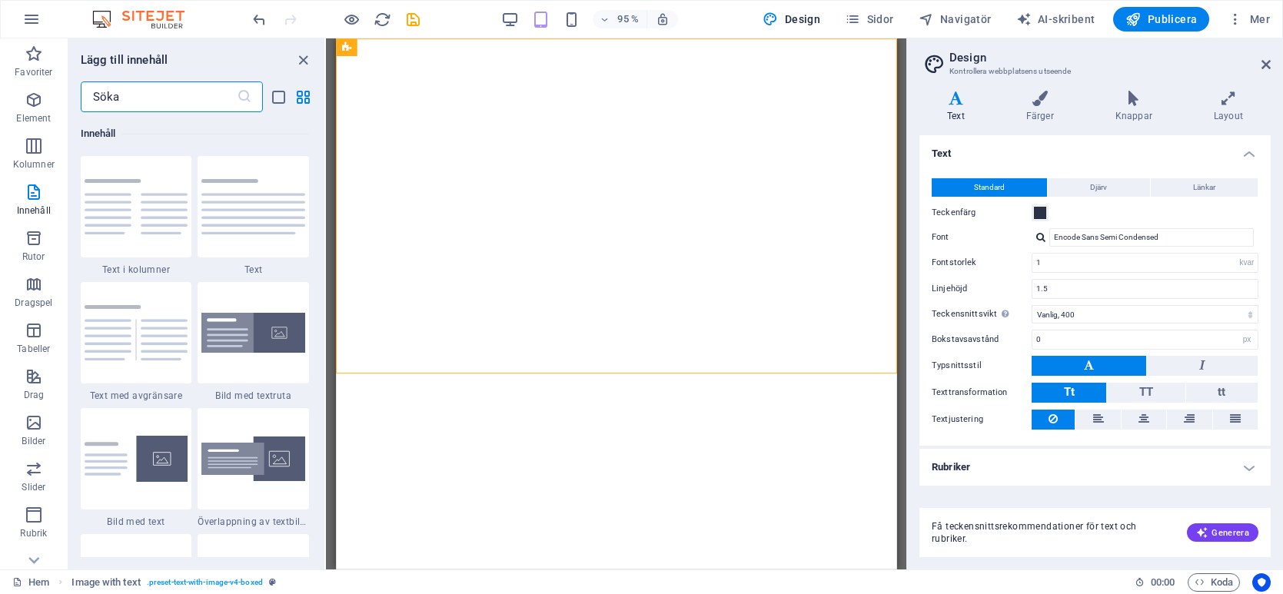
click at [161, 94] on input "text" at bounding box center [159, 96] width 156 height 31
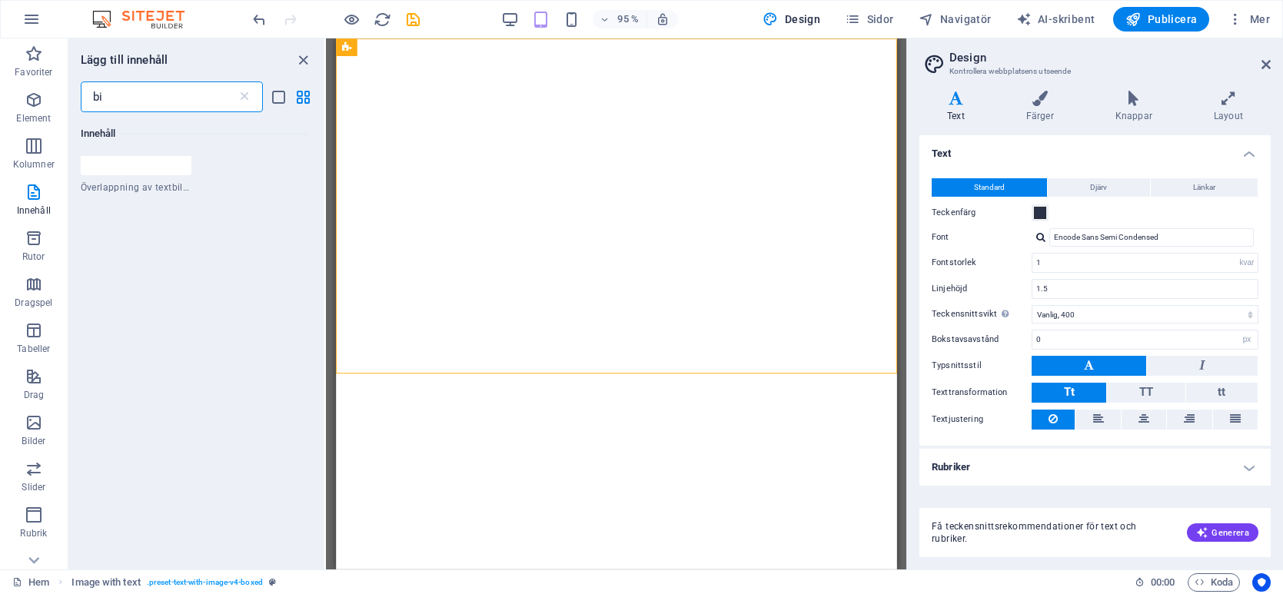
scroll to position [0, 0]
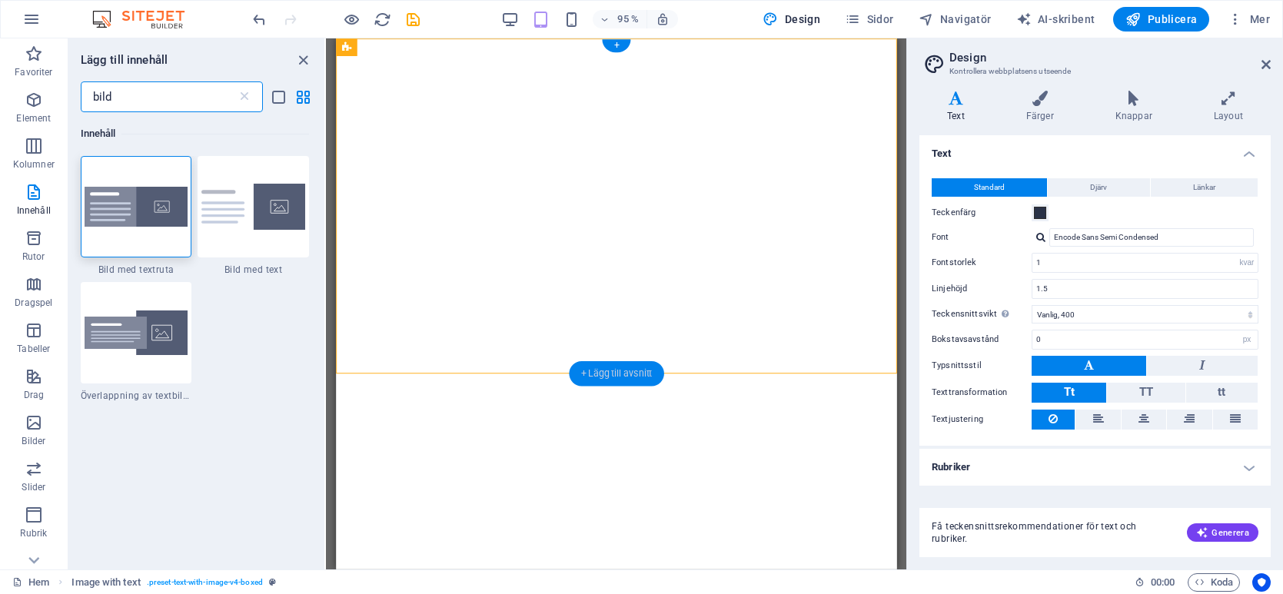
type input "bild"
click at [610, 370] on font "+ Lägg till avsnitt" at bounding box center [616, 373] width 72 height 11
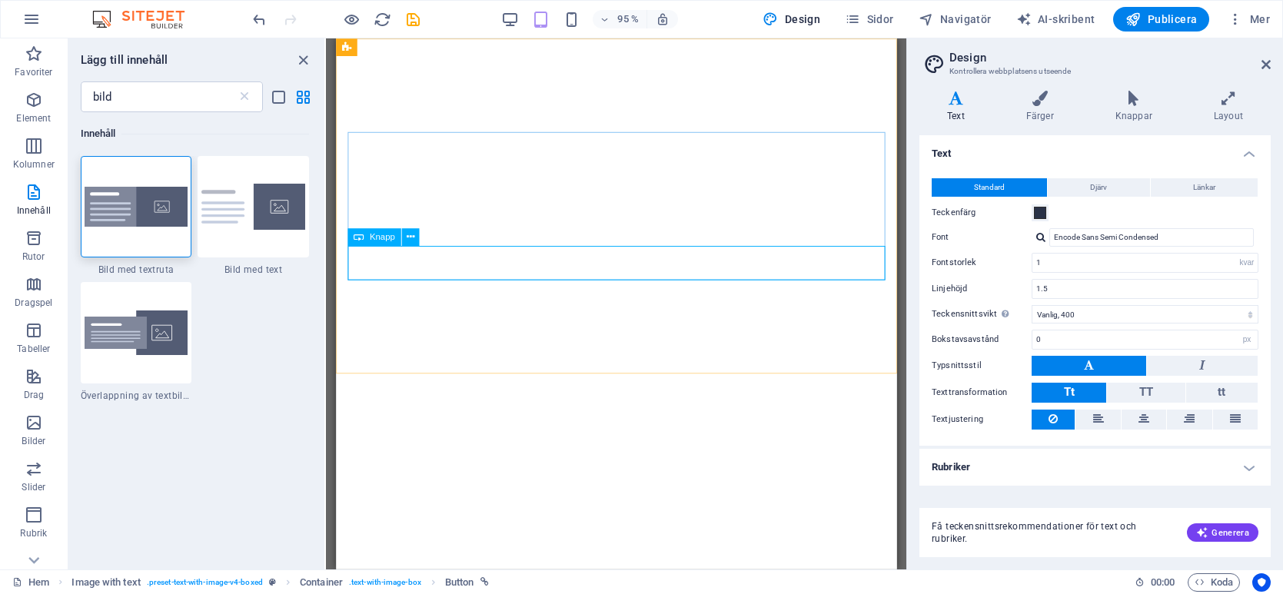
click at [394, 241] on font "Knapp" at bounding box center [381, 237] width 25 height 10
click at [381, 240] on font "Knapp" at bounding box center [381, 237] width 25 height 10
click at [410, 238] on icon at bounding box center [410, 236] width 8 height 15
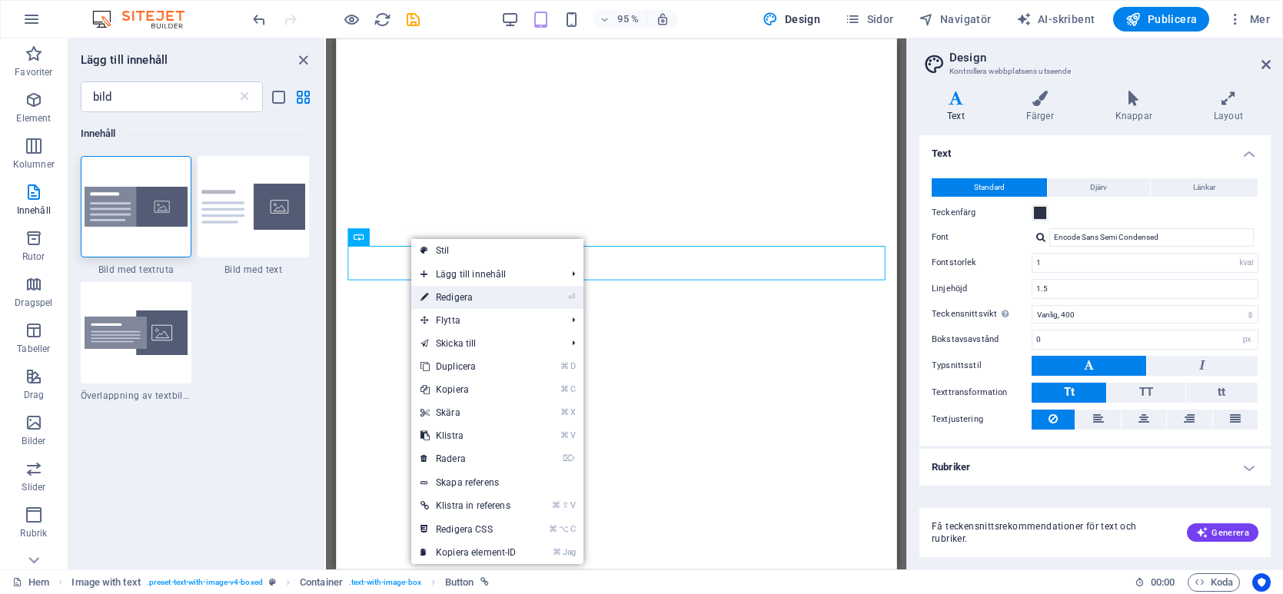
click at [461, 301] on font "Redigera" at bounding box center [454, 297] width 37 height 11
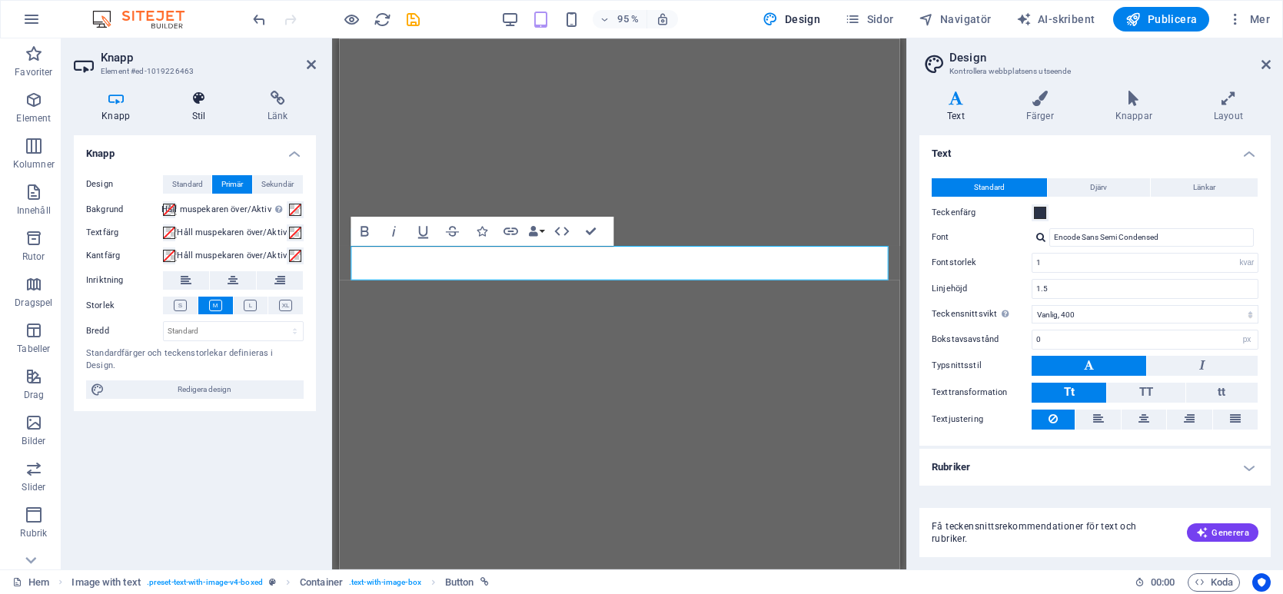
click at [192, 111] on font "Stil" at bounding box center [199, 116] width 14 height 11
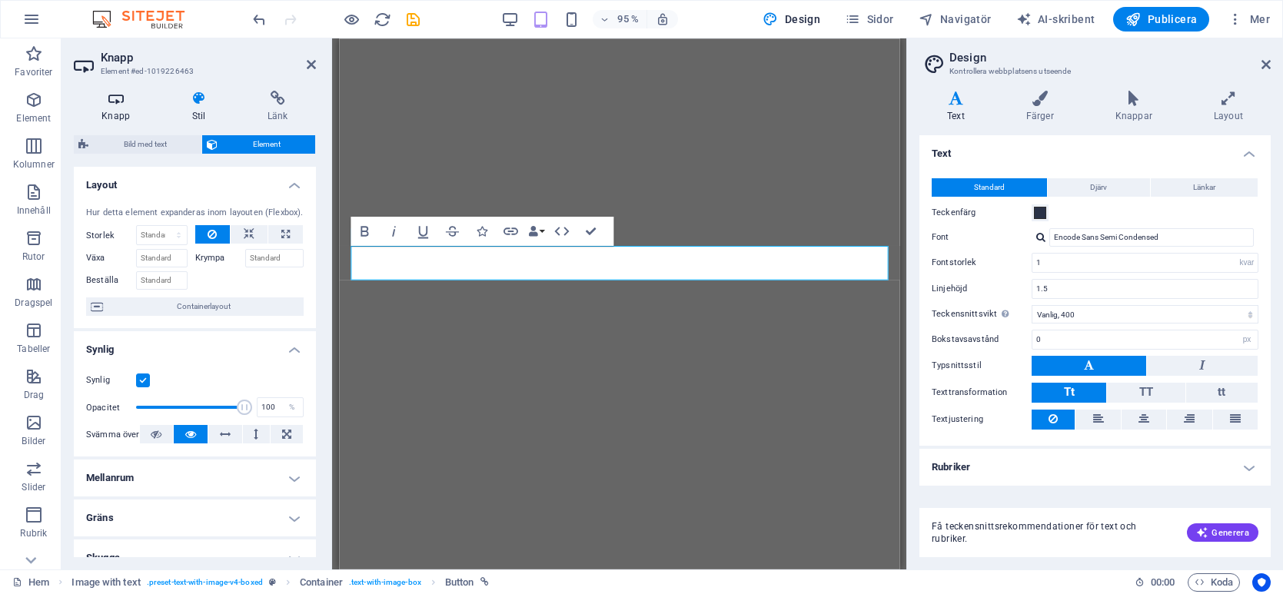
click at [130, 108] on h4 "Knapp" at bounding box center [119, 107] width 90 height 32
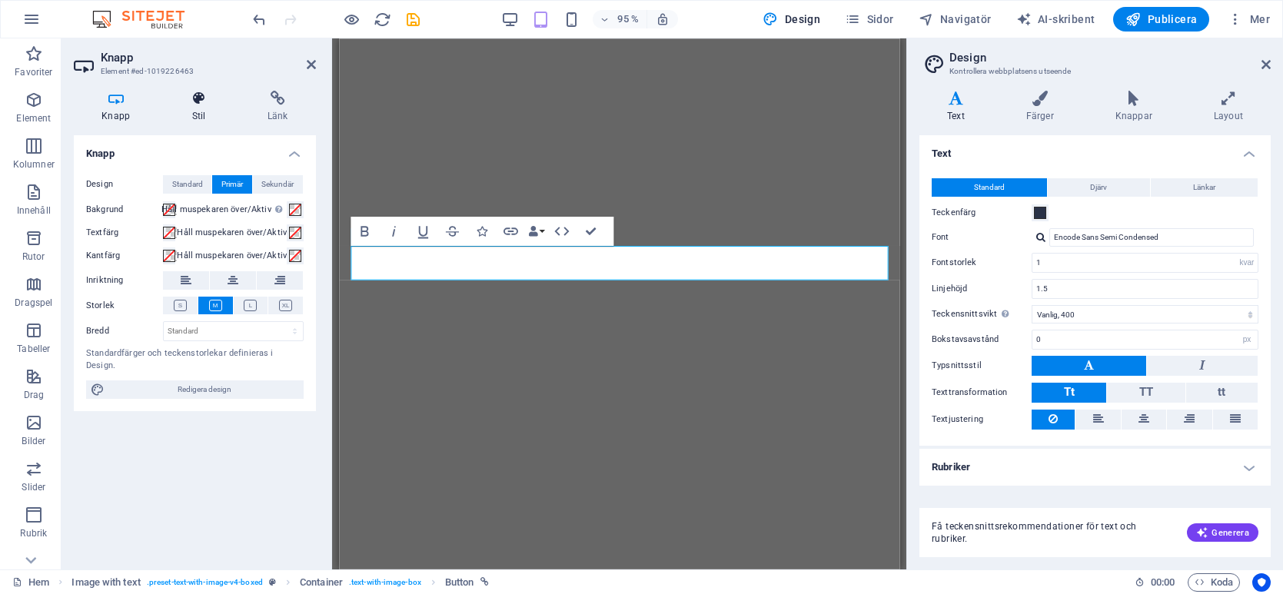
click at [185, 106] on h4 "Stil" at bounding box center [201, 107] width 75 height 32
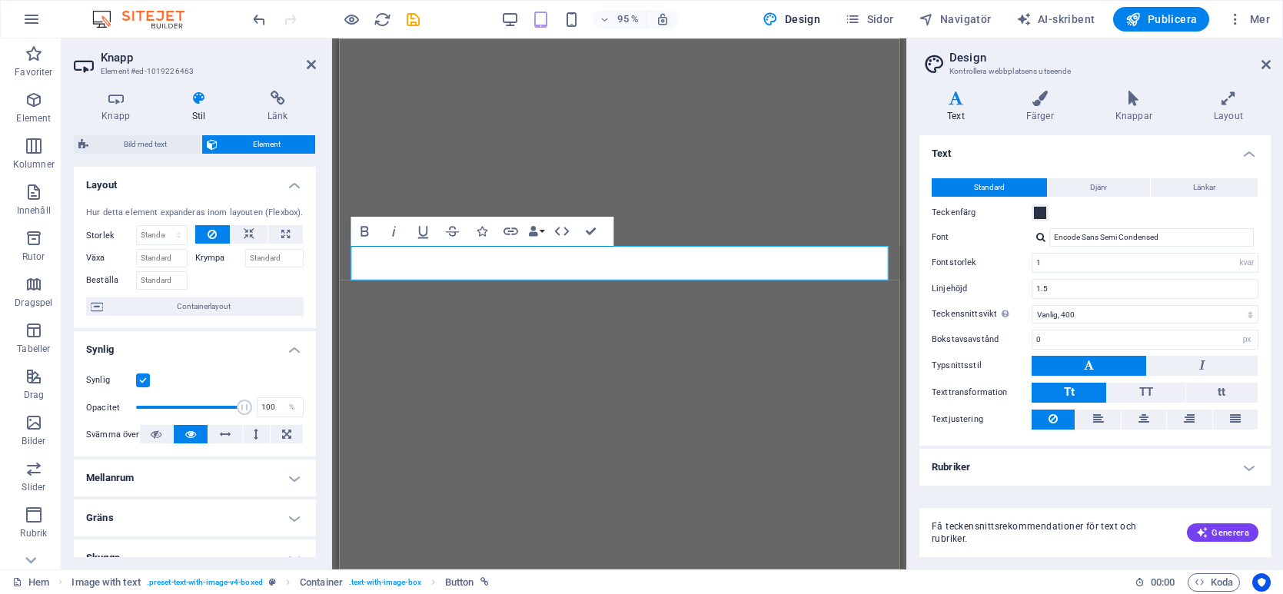
drag, startPoint x: 312, startPoint y: 216, endPoint x: 312, endPoint y: 241, distance: 24.6
click at [312, 241] on div "Hur detta element expanderas inom layouten (Flexbox). Storlek Standard bil px %…" at bounding box center [195, 262] width 242 height 135
click at [118, 104] on icon at bounding box center [116, 98] width 84 height 15
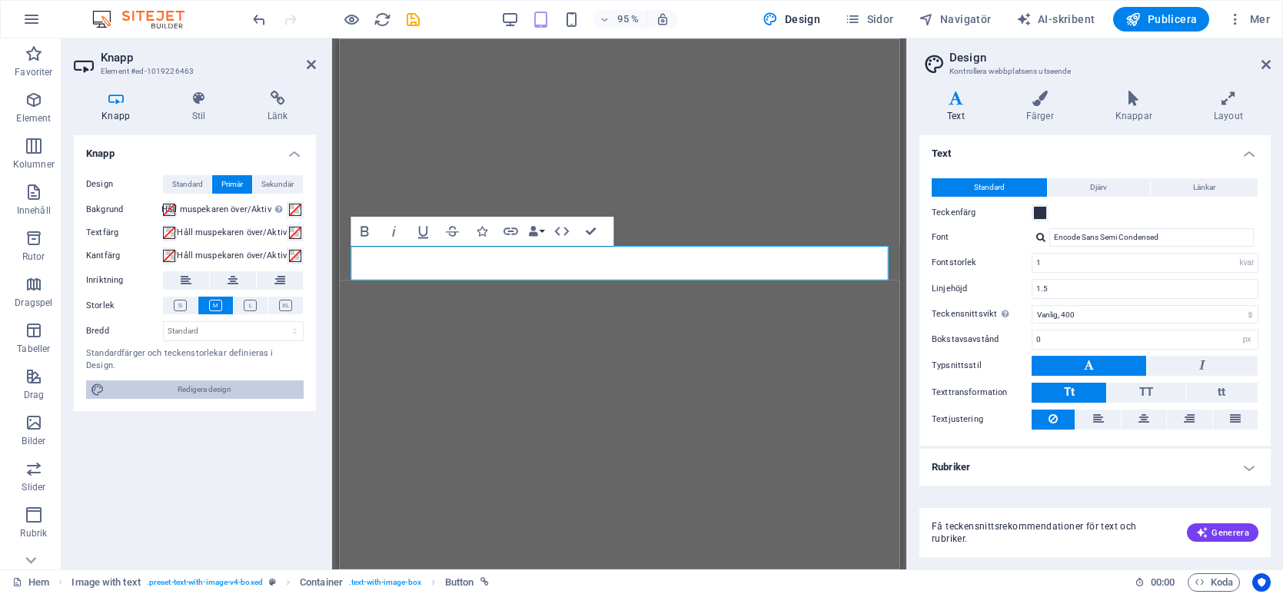
click at [183, 381] on span "Redigera design" at bounding box center [204, 390] width 190 height 18
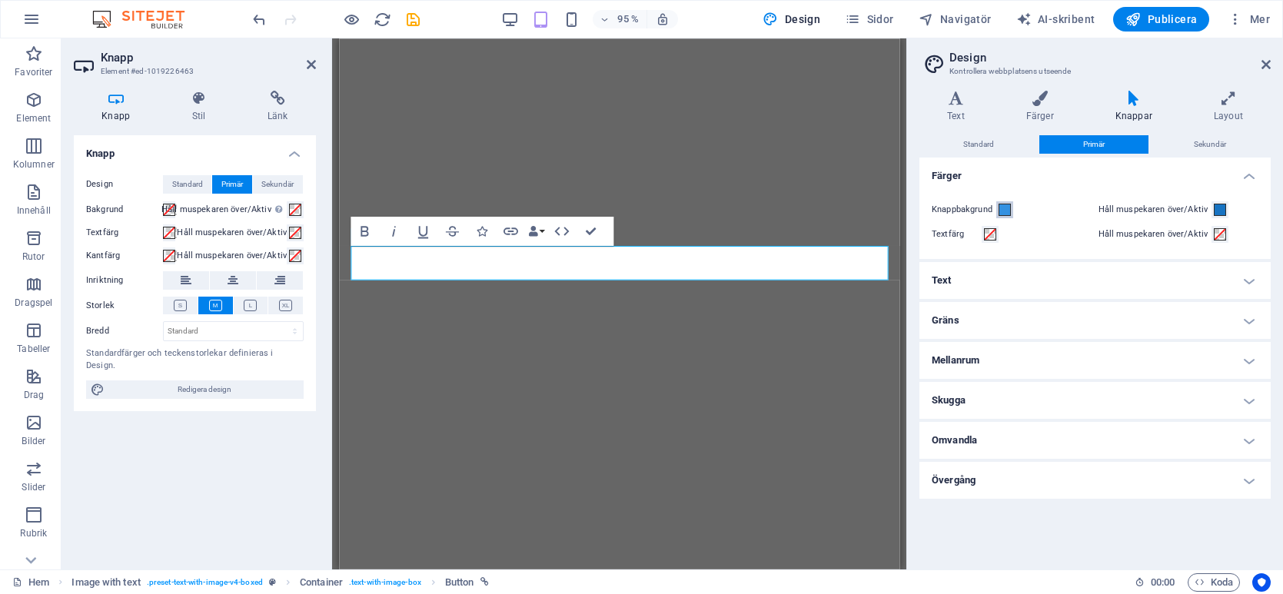
click at [1010, 210] on span at bounding box center [1005, 210] width 12 height 12
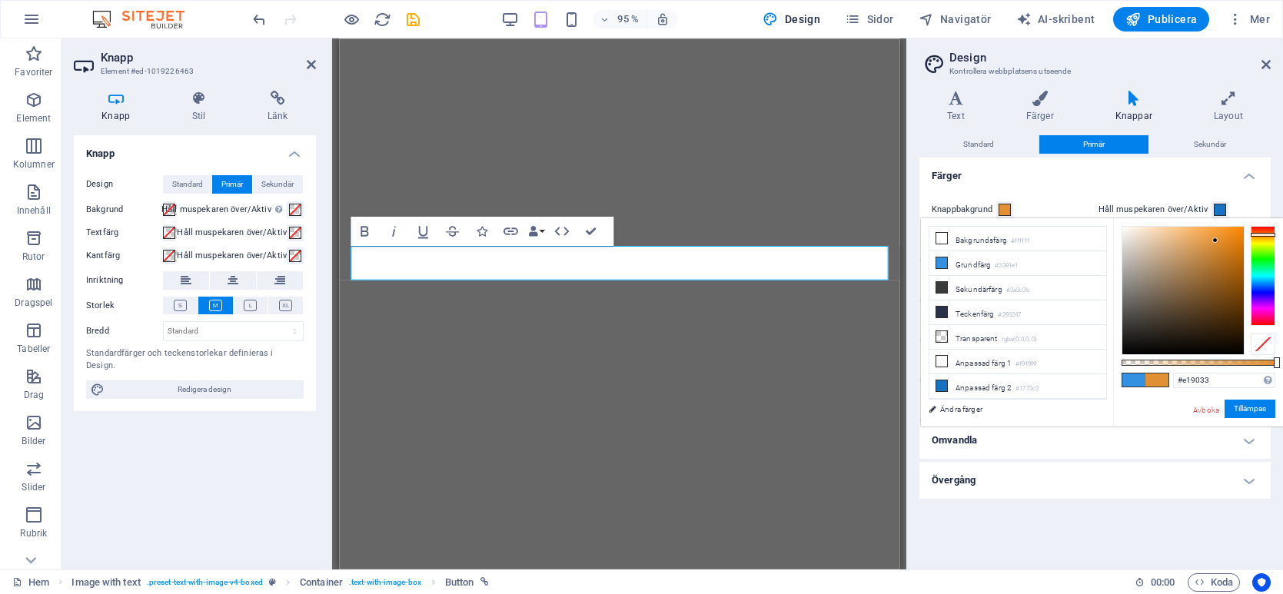
click at [1266, 235] on div at bounding box center [1263, 276] width 25 height 100
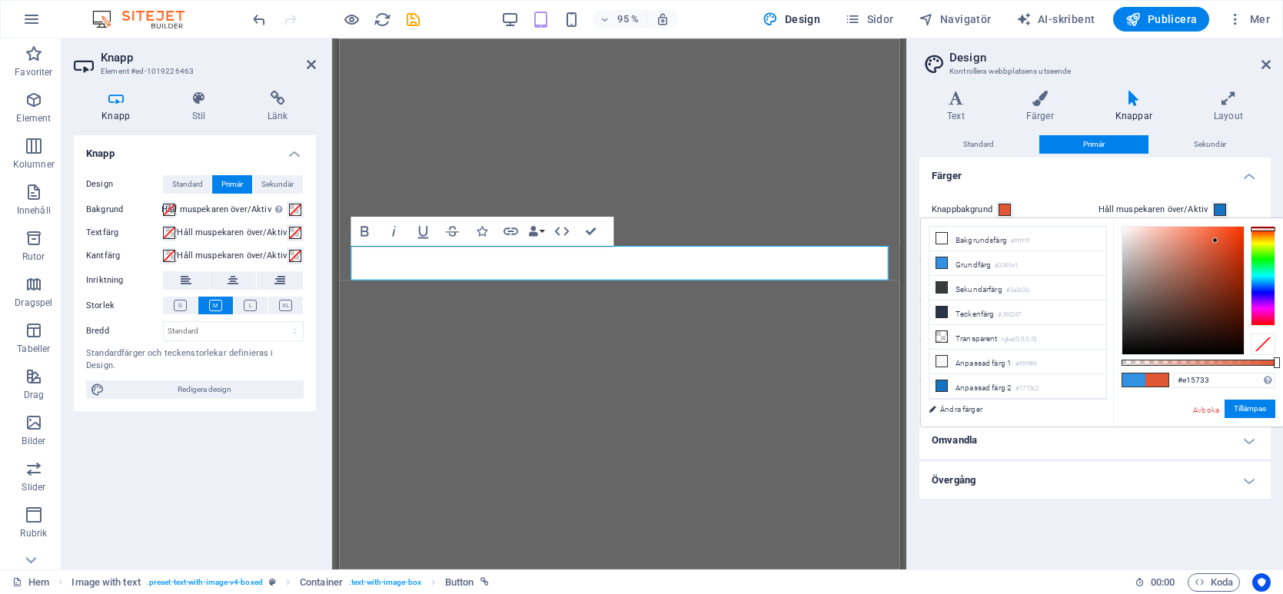
click at [1267, 229] on div at bounding box center [1263, 276] width 25 height 100
click at [1236, 238] on div at bounding box center [1183, 291] width 121 height 128
type input "#f53f10"
click at [1236, 231] on div at bounding box center [1183, 291] width 121 height 128
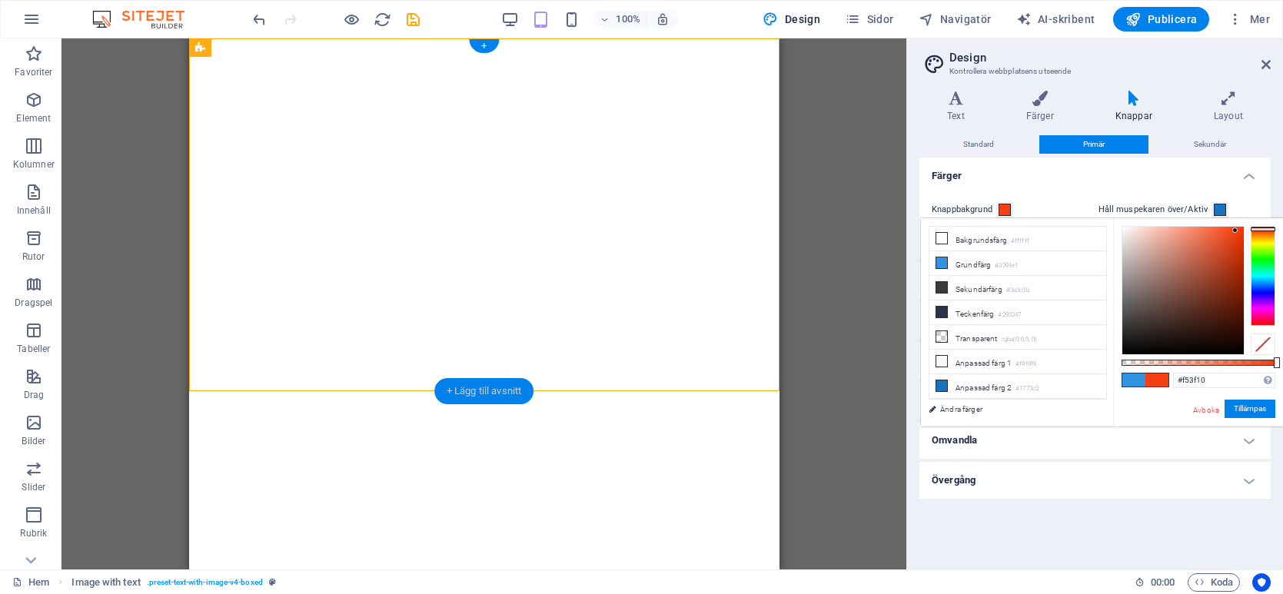
click at [474, 392] on font "+ Lägg till avsnitt" at bounding box center [484, 391] width 75 height 12
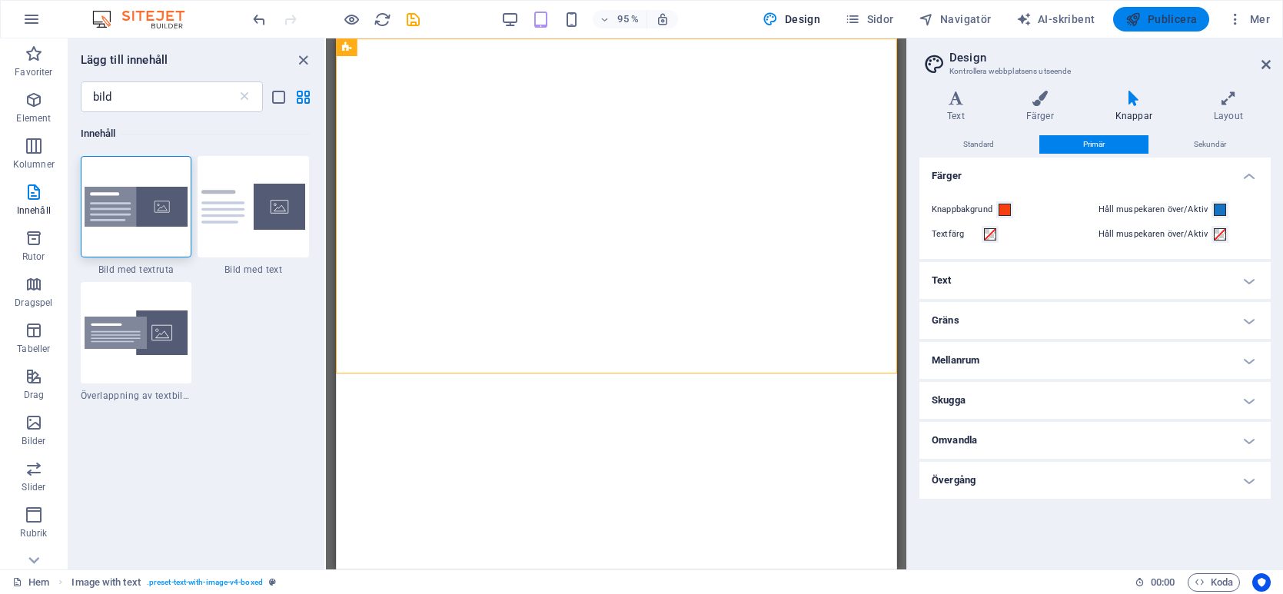
click at [1158, 22] on font "Publicera" at bounding box center [1173, 19] width 50 height 12
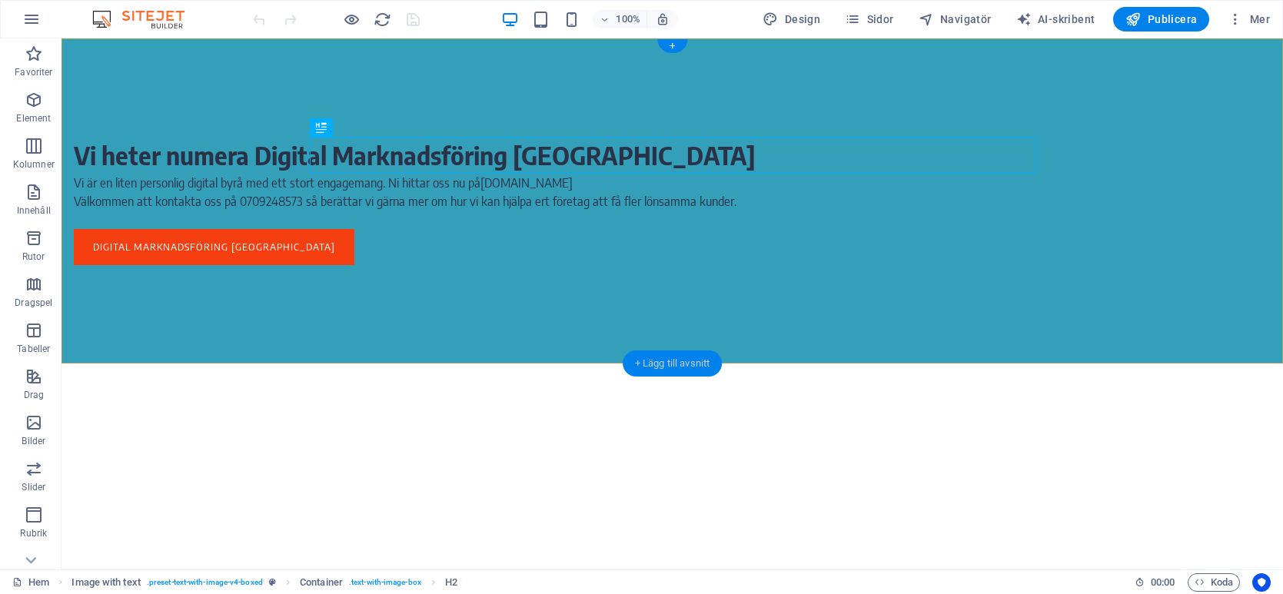
click at [692, 358] on font "+ Lägg till avsnitt" at bounding box center [672, 364] width 75 height 12
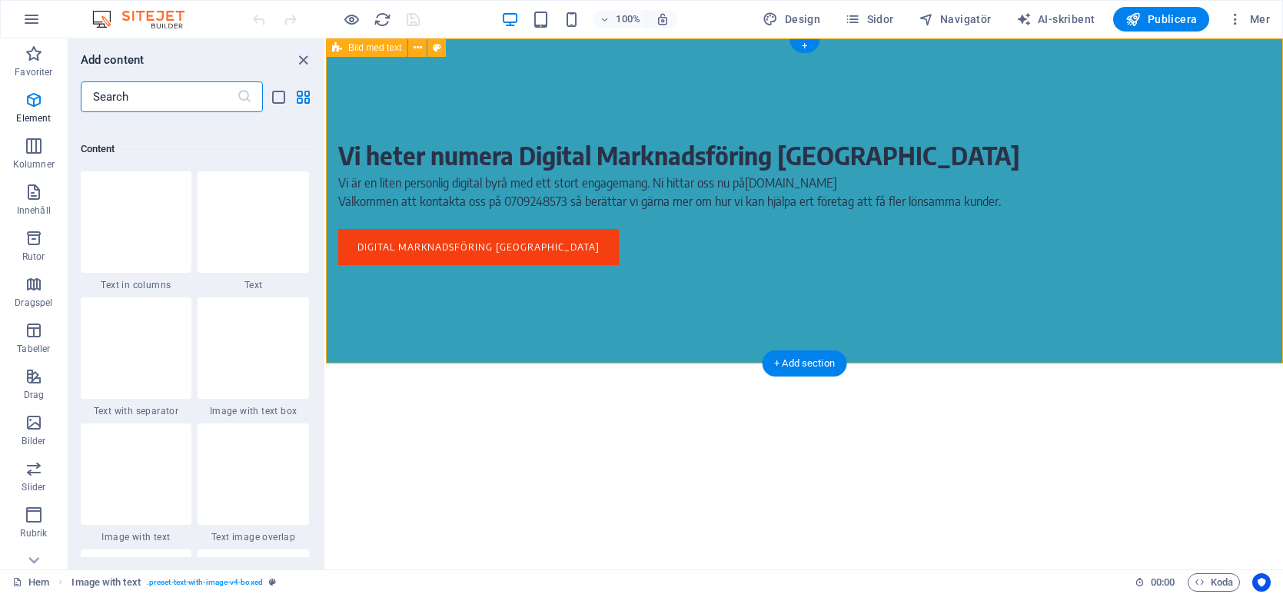
scroll to position [2690, 0]
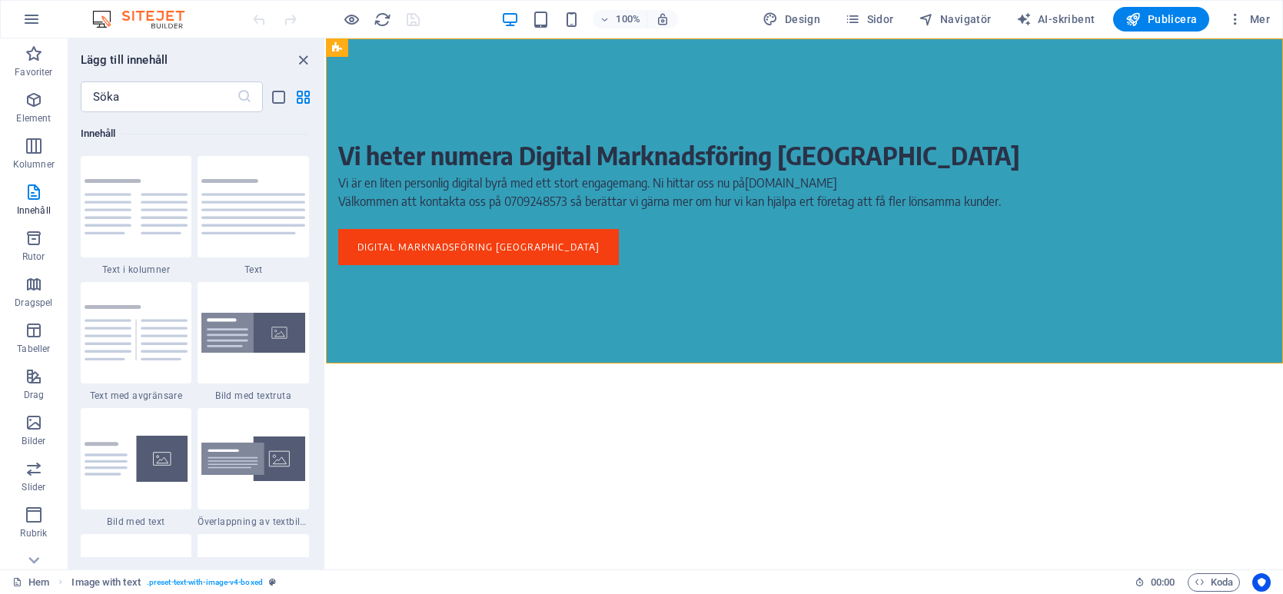
click at [779, 364] on html "Hoppa till huvudinnehåll Vi heter numera Digital Marknadsföring Halmstad Vi är …" at bounding box center [804, 200] width 957 height 325
click at [791, 333] on div "Vi heter numera Digital Marknadsföring Halmstad Vi är en liten personlig digita…" at bounding box center [804, 200] width 957 height 325
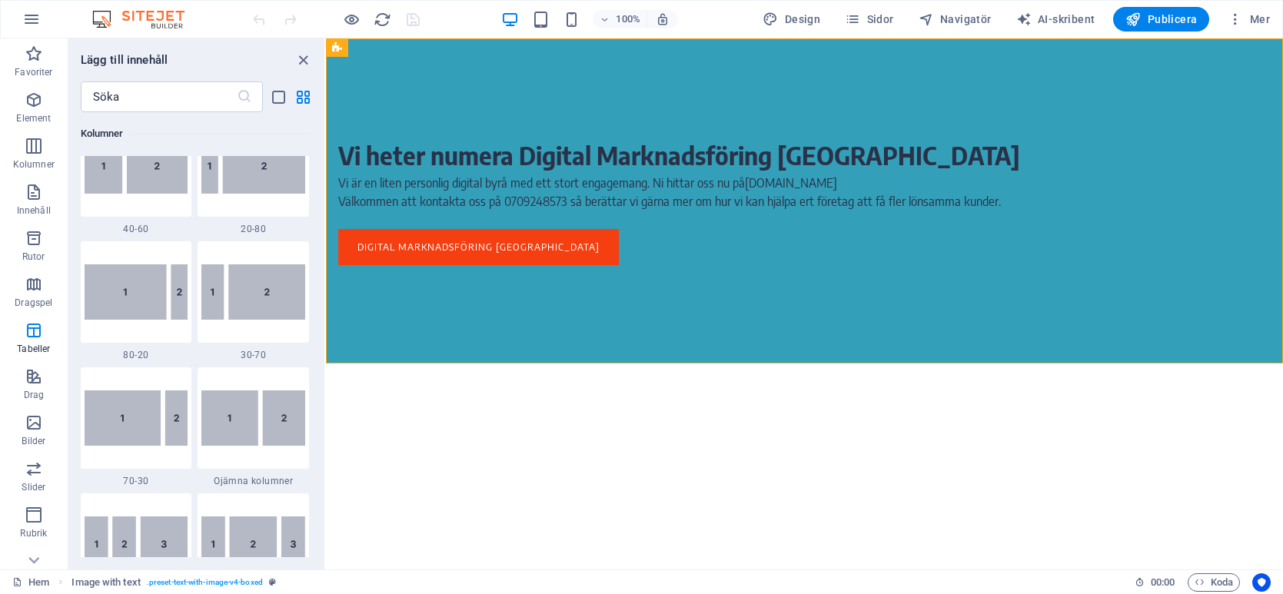
scroll to position [0, 0]
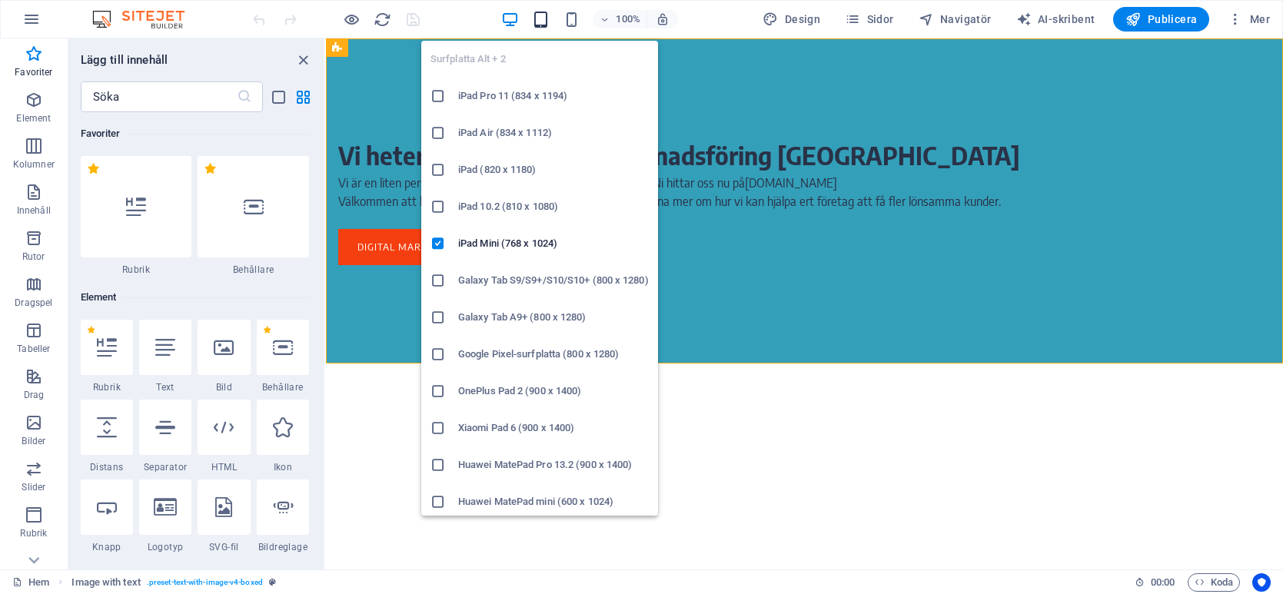
click at [544, 14] on icon "button" at bounding box center [541, 20] width 18 height 18
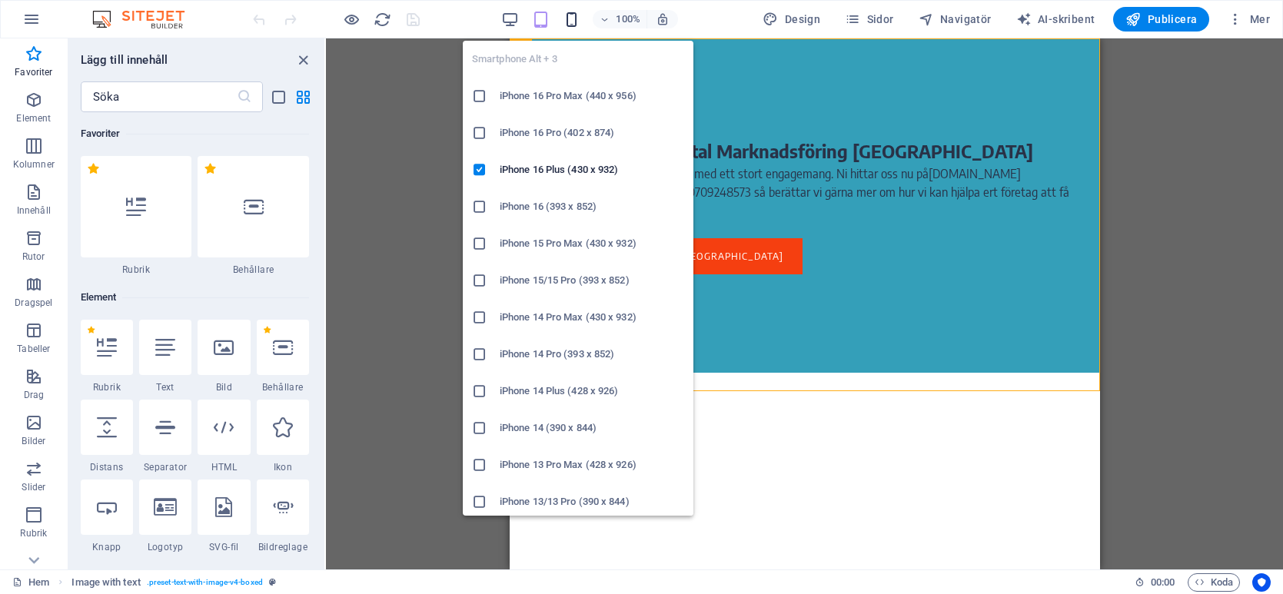
click at [570, 19] on icon "button" at bounding box center [572, 20] width 18 height 18
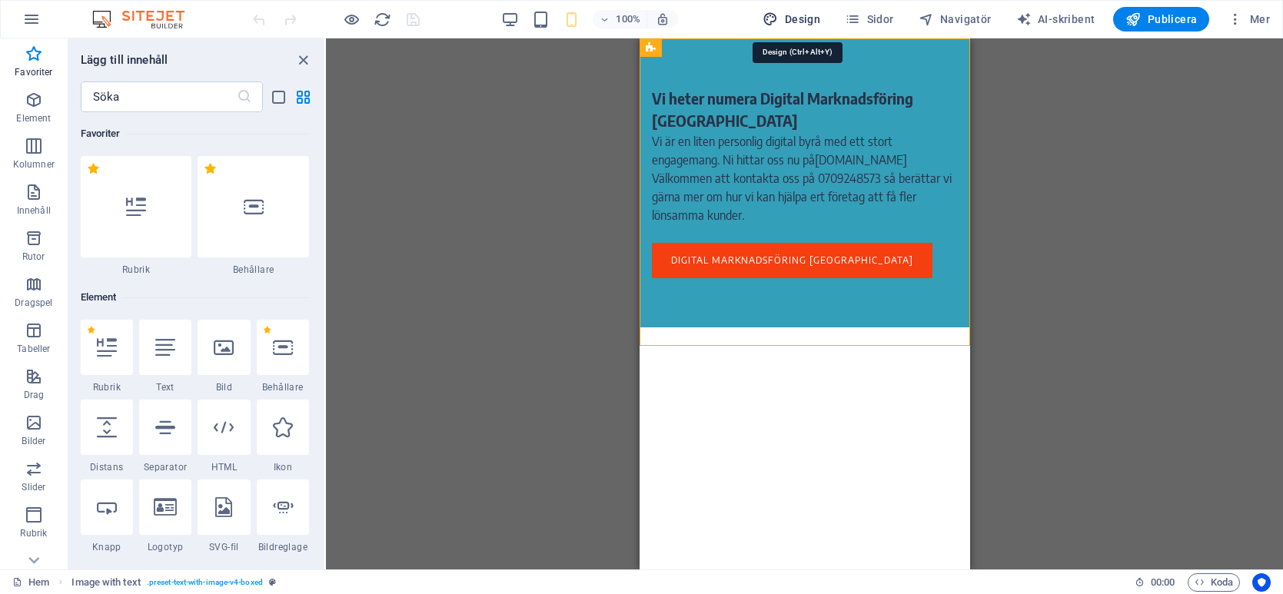
click at [804, 18] on font "Design" at bounding box center [802, 19] width 35 height 12
select select "rem"
select select "400"
select select "px"
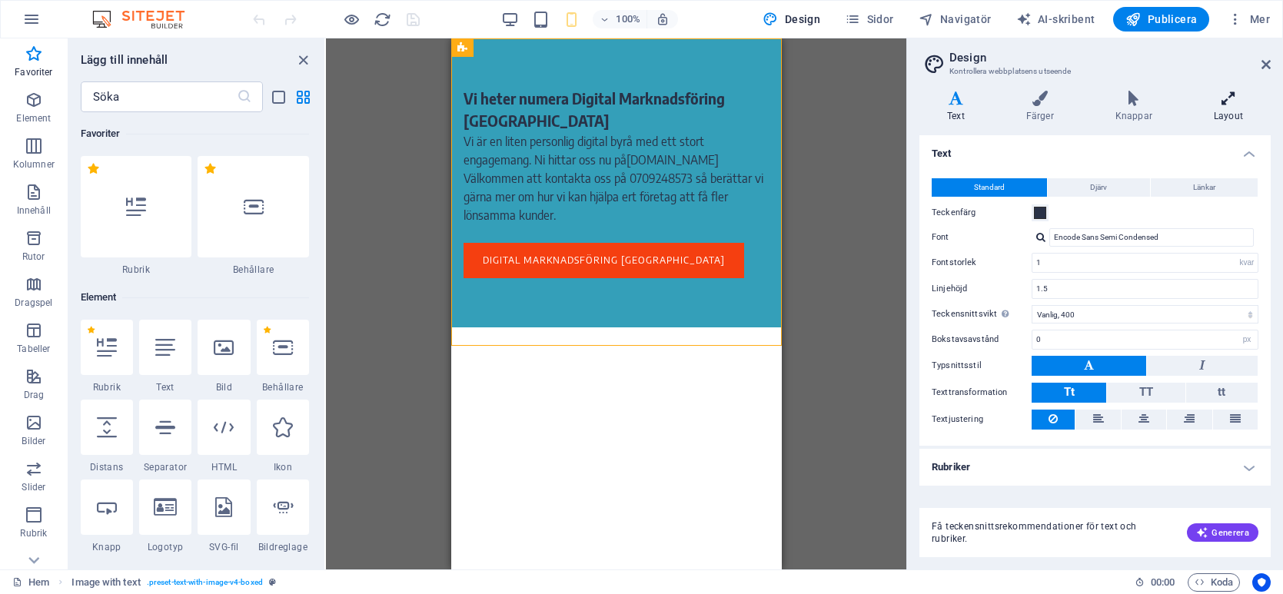
click at [1232, 103] on icon at bounding box center [1228, 98] width 85 height 15
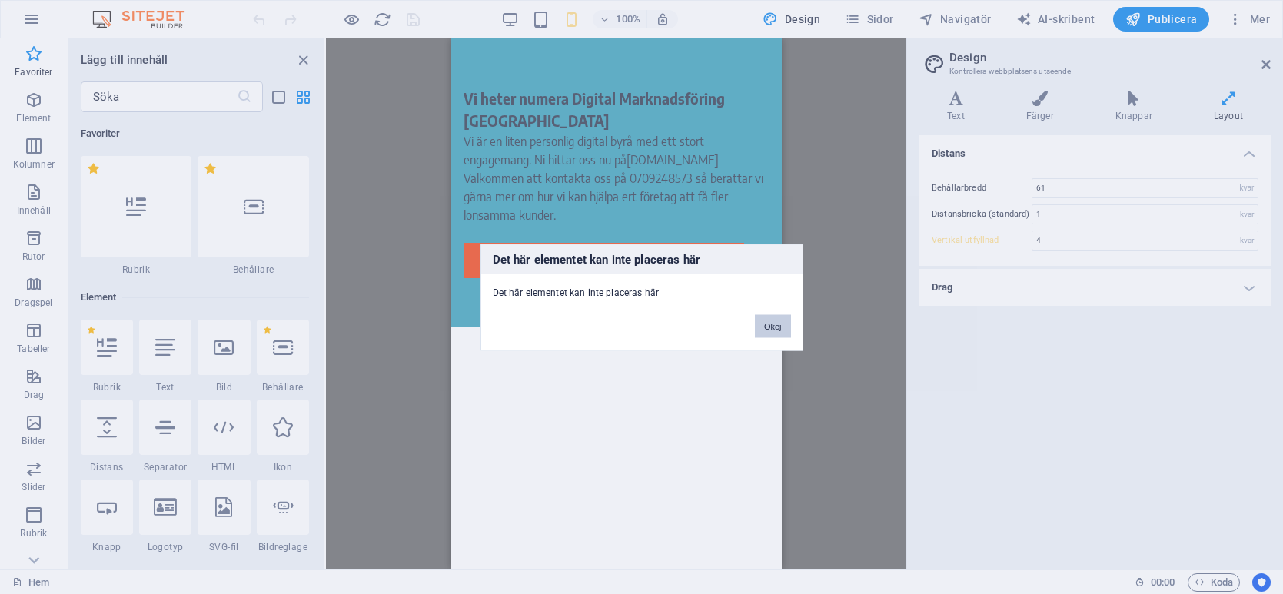
click at [761, 331] on button "Okej" at bounding box center [773, 325] width 36 height 23
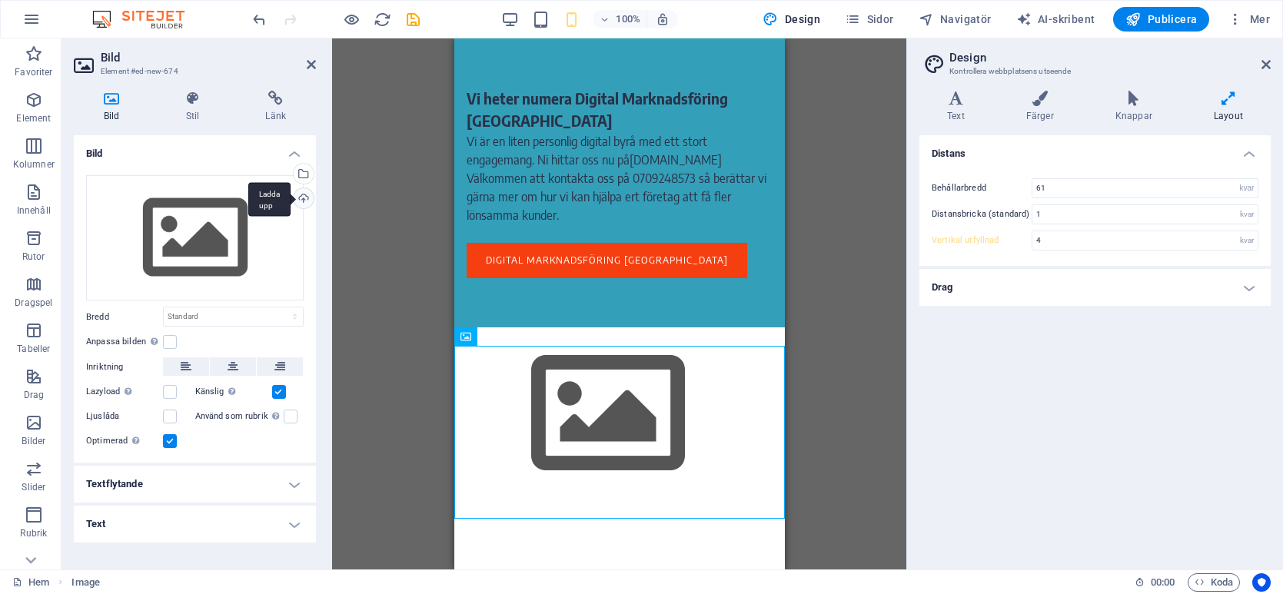
click at [305, 196] on div "Ladda upp" at bounding box center [302, 199] width 23 height 23
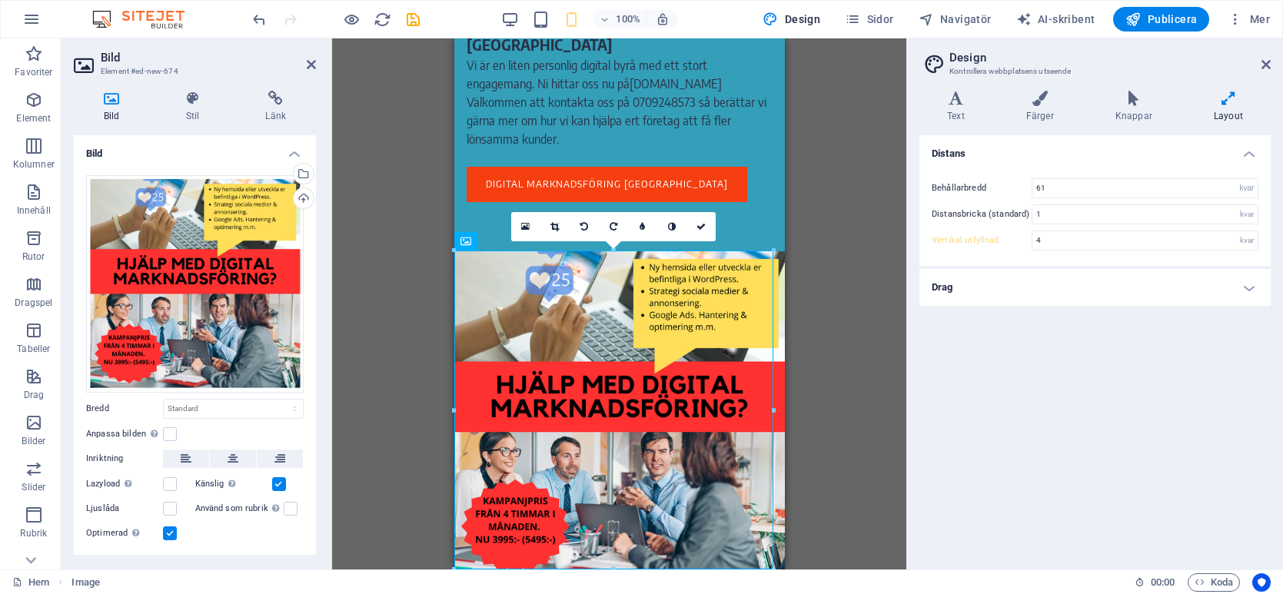
scroll to position [95, 0]
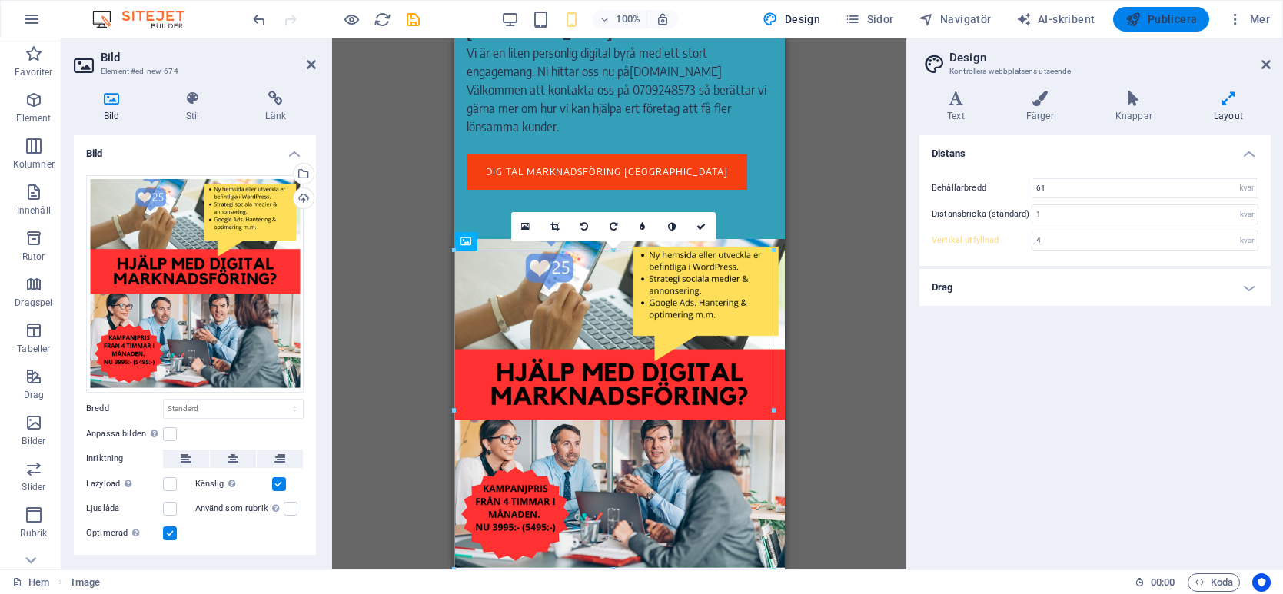
click at [1152, 18] on font "Publicera" at bounding box center [1173, 19] width 50 height 12
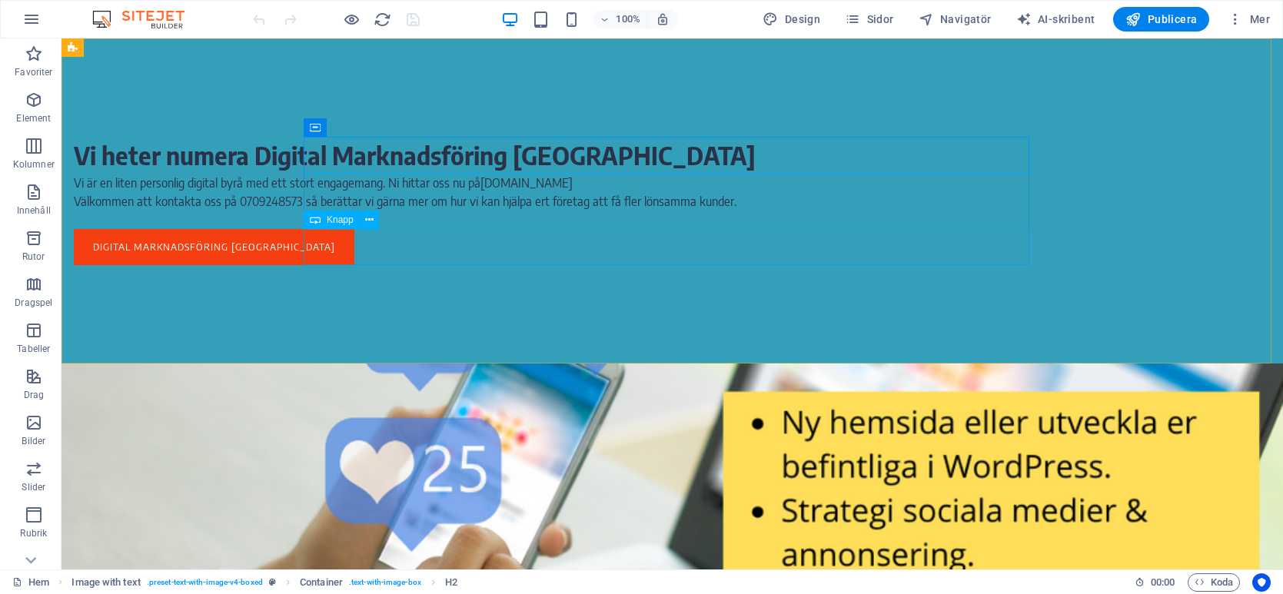
click at [343, 227] on div "Knapp" at bounding box center [332, 220] width 56 height 18
click at [324, 245] on div "digital marknadsföring [GEOGRAPHIC_DATA]" at bounding box center [437, 247] width 726 height 36
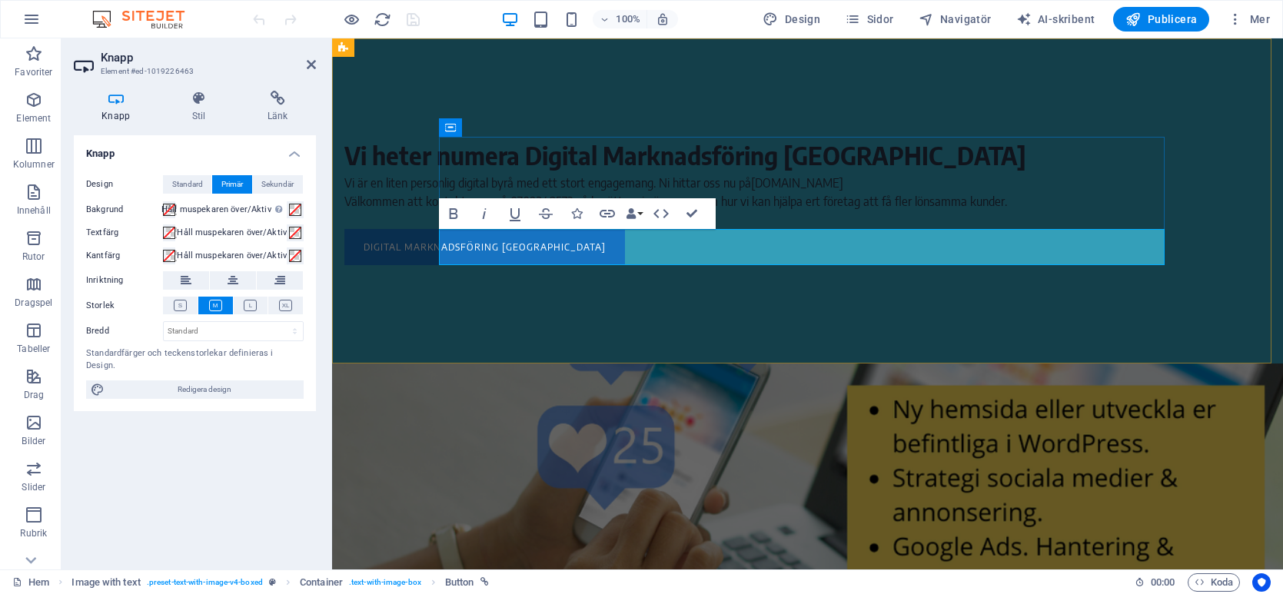
click at [459, 245] on font "digital marknadsföring [GEOGRAPHIC_DATA]" at bounding box center [485, 247] width 242 height 12
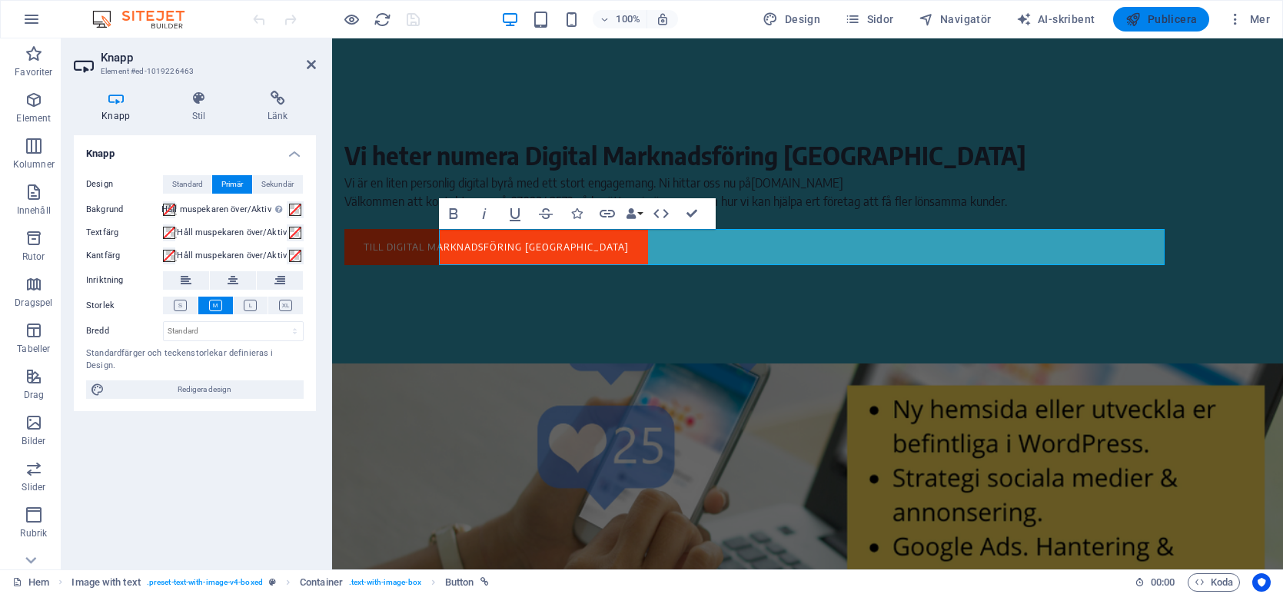
click at [1141, 17] on icon "button" at bounding box center [1133, 19] width 15 height 15
